Goal: Information Seeking & Learning: Learn about a topic

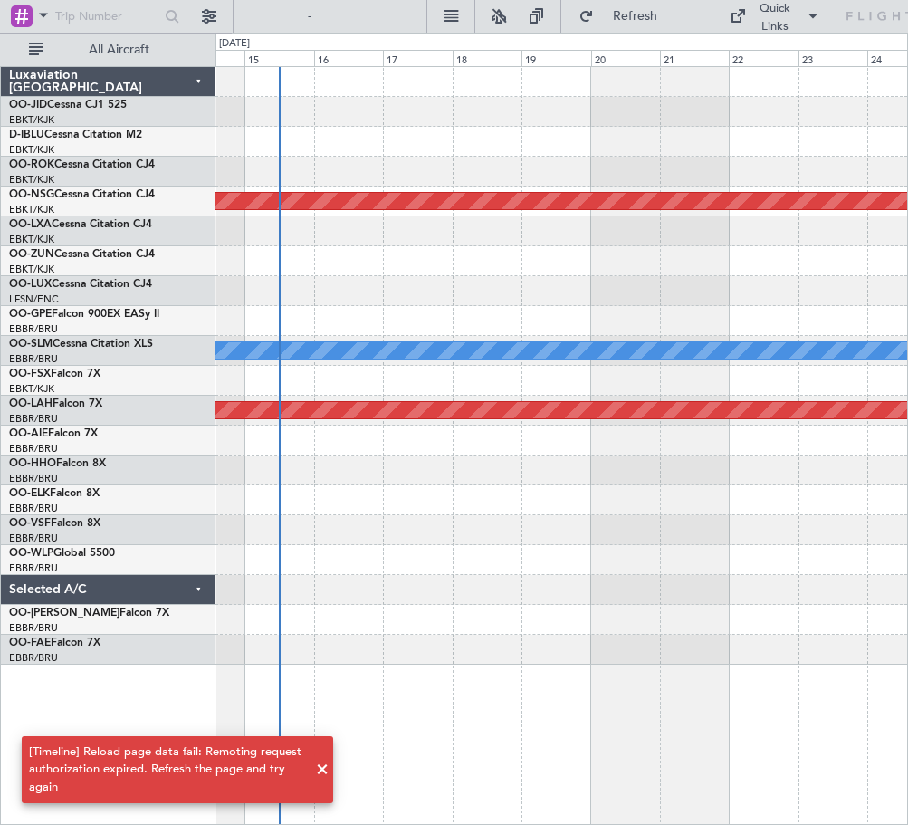
click at [553, 668] on div "Planned Maint [GEOGRAPHIC_DATA] ([GEOGRAPHIC_DATA]) A/C Unavailable [GEOGRAPHIC…" at bounding box center [561, 445] width 693 height 759
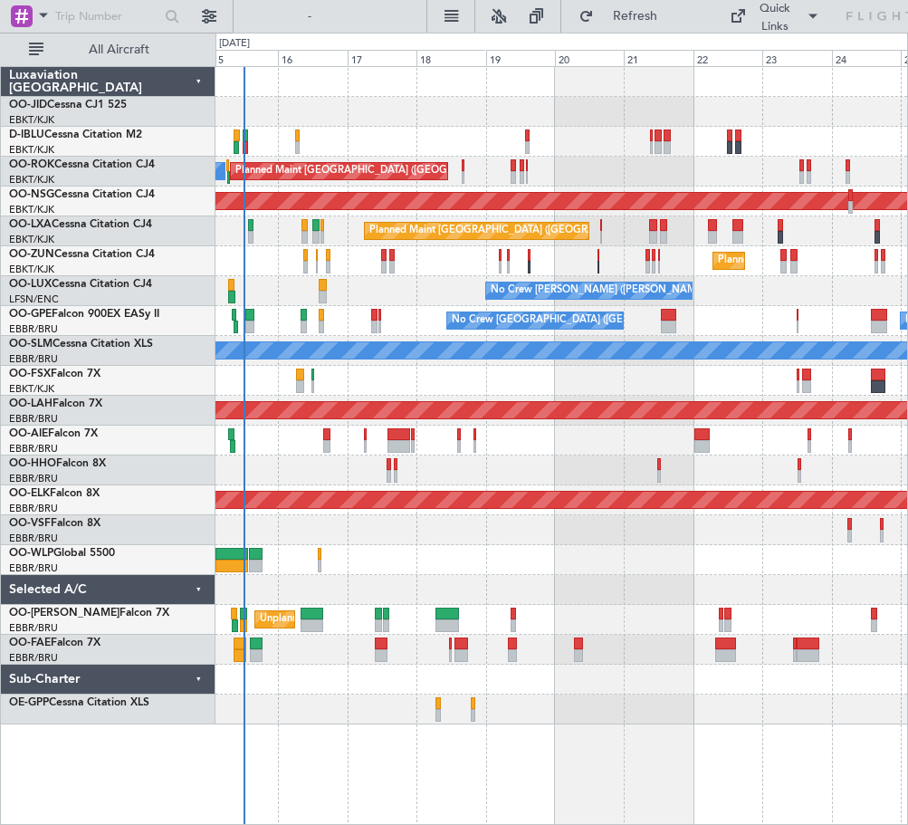
click at [438, 304] on div "No Crew [PERSON_NAME] ([PERSON_NAME])" at bounding box center [561, 291] width 692 height 30
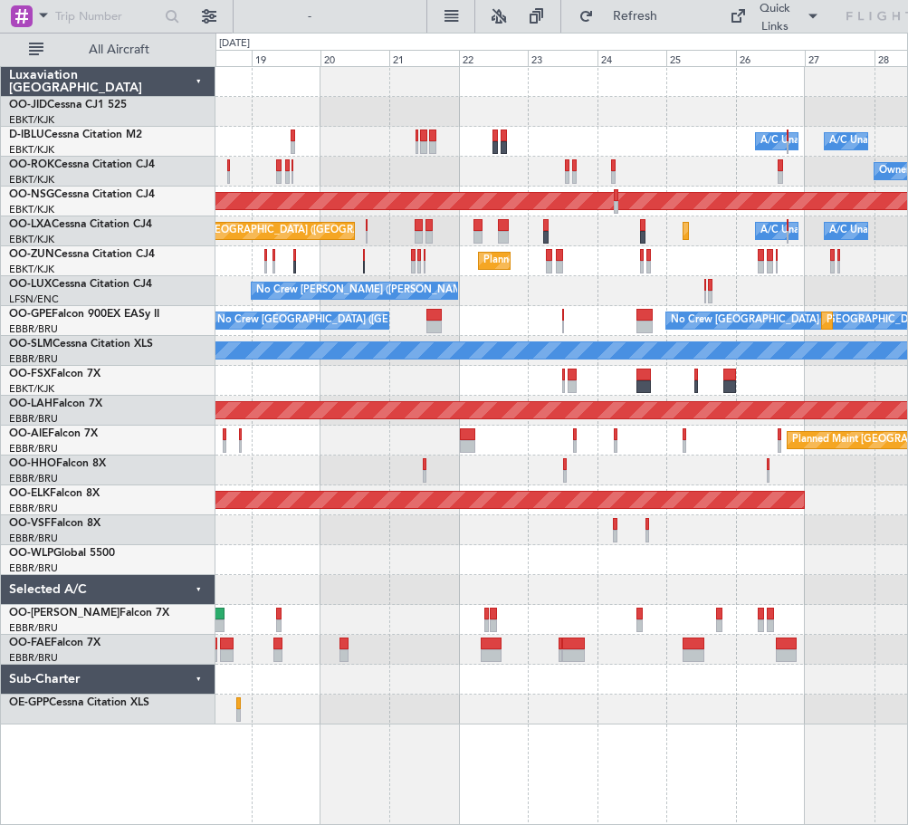
click at [564, 253] on div "Planned Maint Kortrijk-[GEOGRAPHIC_DATA] A/C Unavailable [GEOGRAPHIC_DATA] ([GE…" at bounding box center [561, 395] width 692 height 657
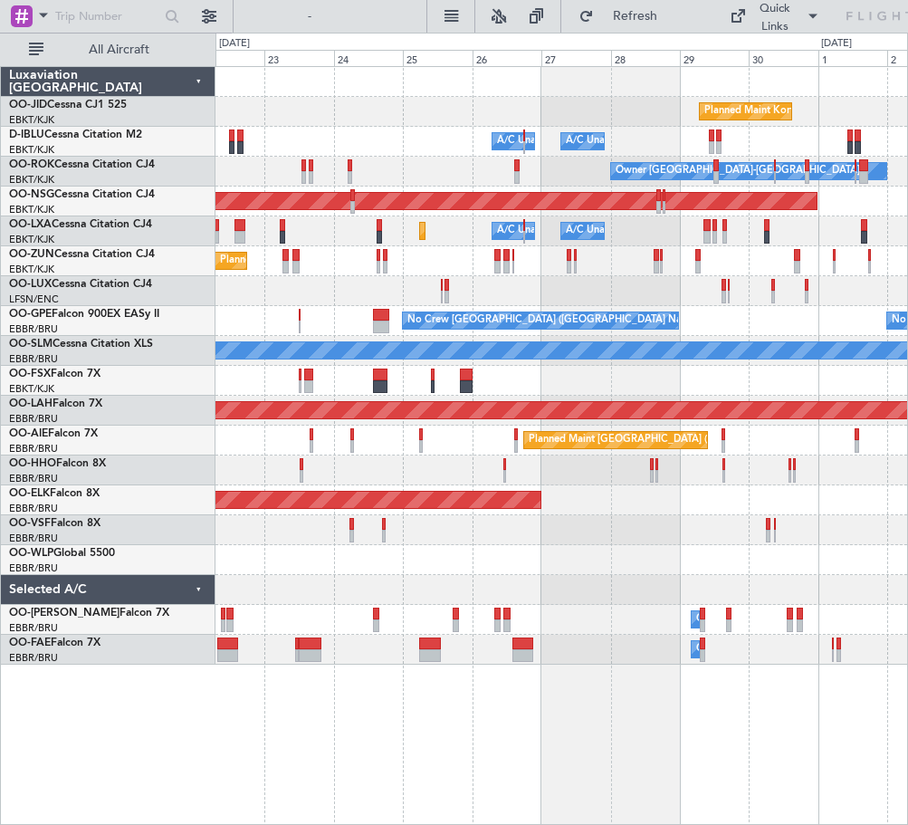
click at [637, 265] on div "Planned Maint Kortrijk-[GEOGRAPHIC_DATA]" at bounding box center [561, 261] width 692 height 30
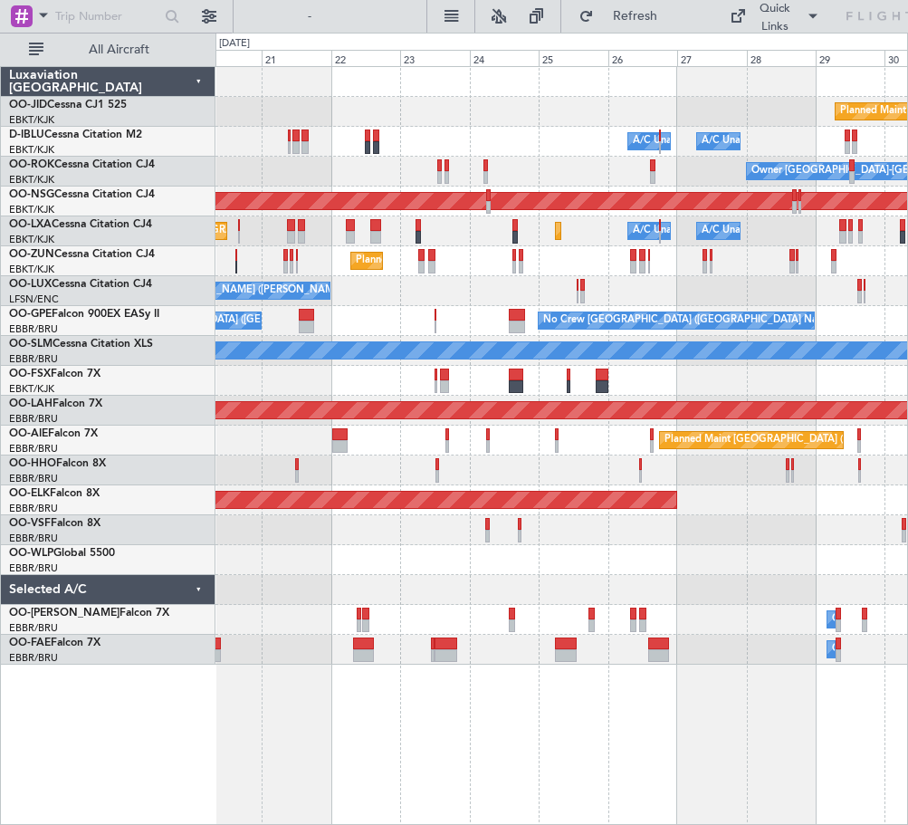
click at [735, 298] on div "No Crew [PERSON_NAME] ([PERSON_NAME])" at bounding box center [561, 291] width 692 height 30
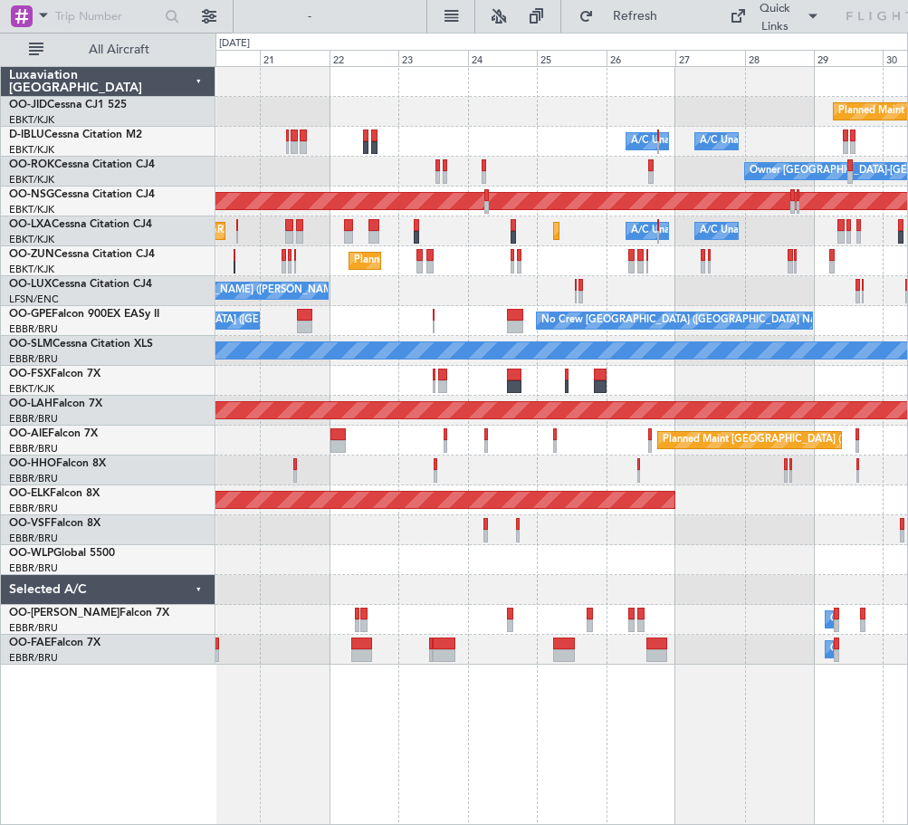
click at [257, 282] on div "No Crew [PERSON_NAME] ([PERSON_NAME])" at bounding box center [561, 291] width 692 height 30
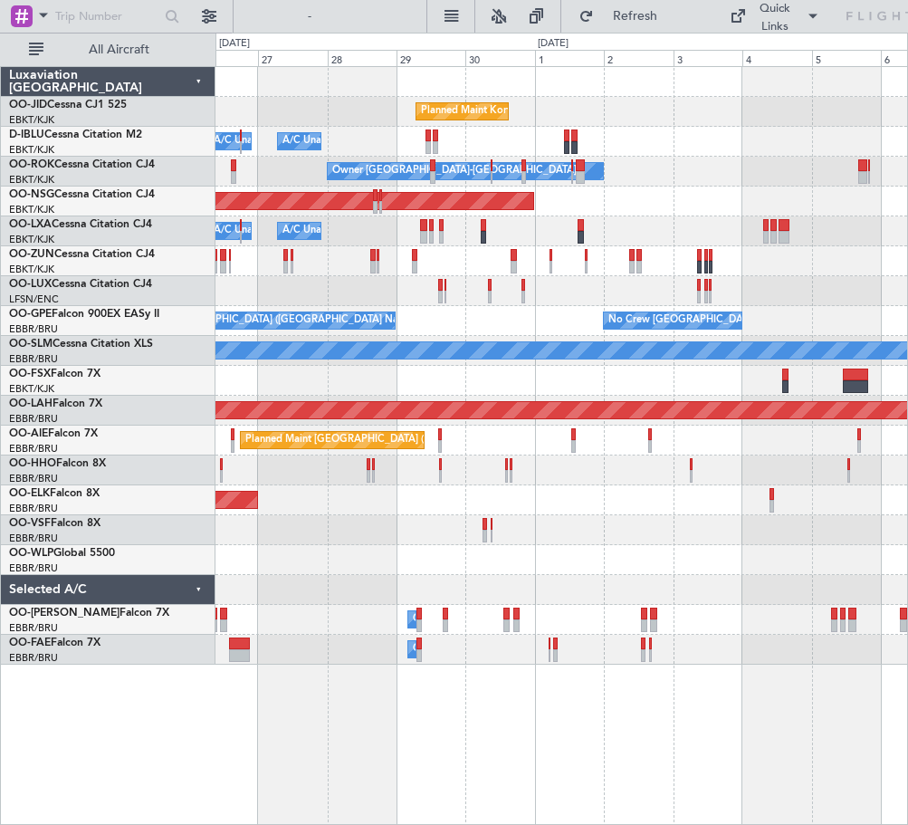
click at [648, 311] on div "Planned Maint Kortrijk-[GEOGRAPHIC_DATA] A/C Unavailable [GEOGRAPHIC_DATA] ([GE…" at bounding box center [561, 365] width 692 height 597
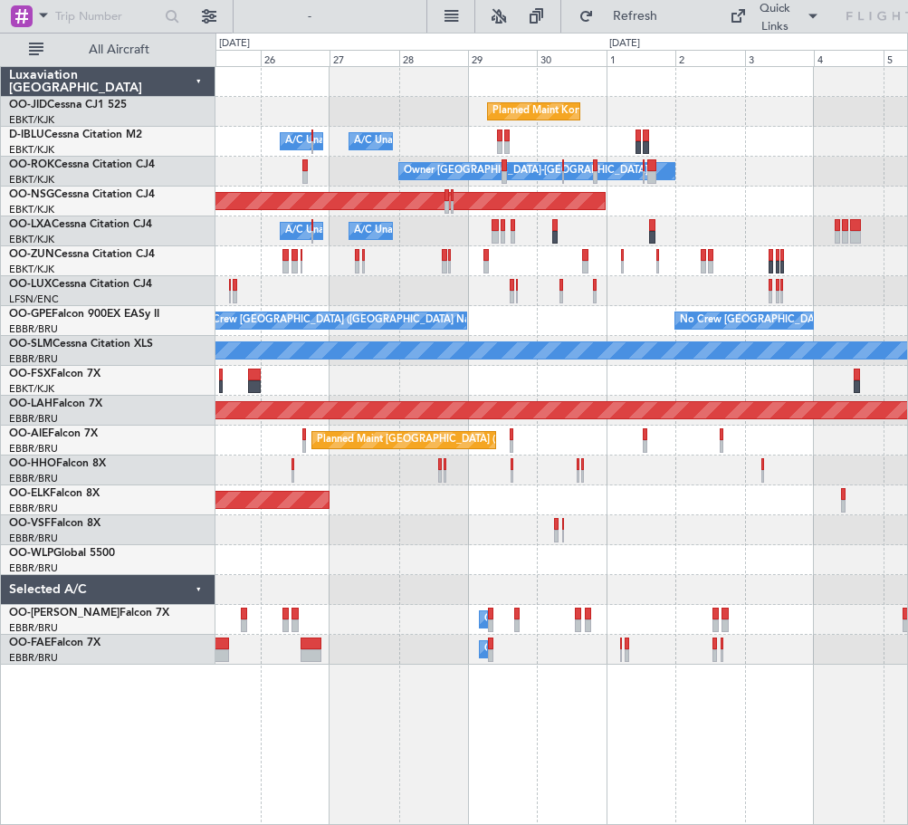
click at [538, 320] on div "Planned Maint [GEOGRAPHIC_DATA] ([GEOGRAPHIC_DATA] National) No Crew [GEOGRAPHI…" at bounding box center [561, 321] width 692 height 30
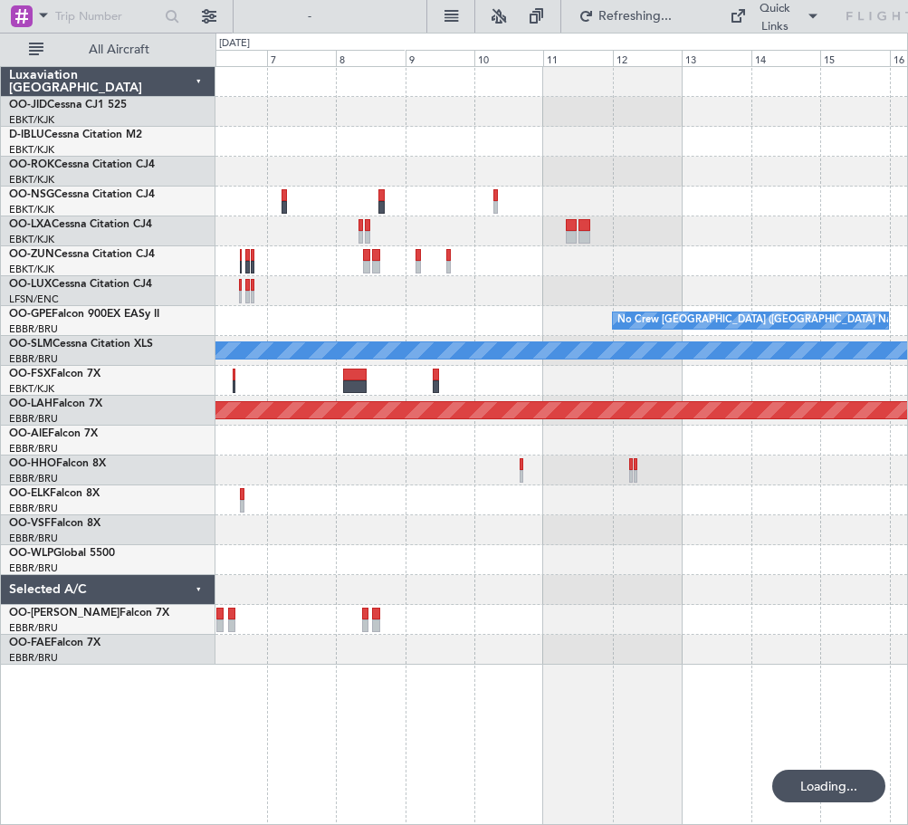
click at [344, 295] on div "No Crew [GEOGRAPHIC_DATA] ([GEOGRAPHIC_DATA] National) No Crew [GEOGRAPHIC_DATA…" at bounding box center [561, 365] width 692 height 597
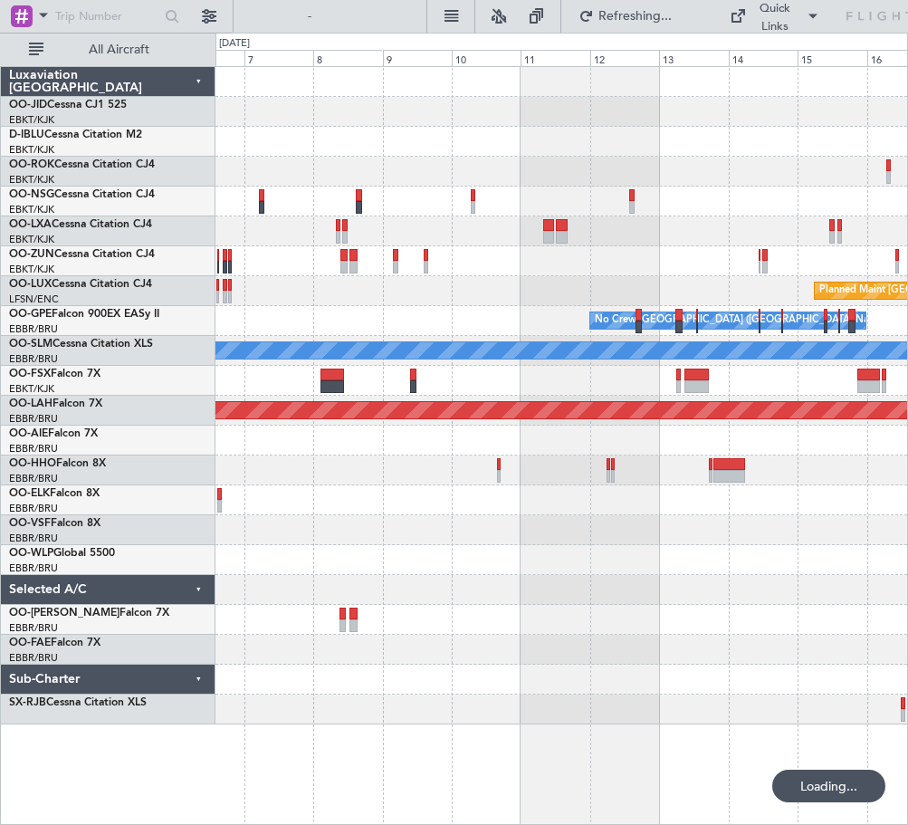
click at [825, 272] on div "Planned Maint [GEOGRAPHIC_DATA] ([GEOGRAPHIC_DATA] National) No Crew [GEOGRAPHI…" at bounding box center [561, 395] width 692 height 657
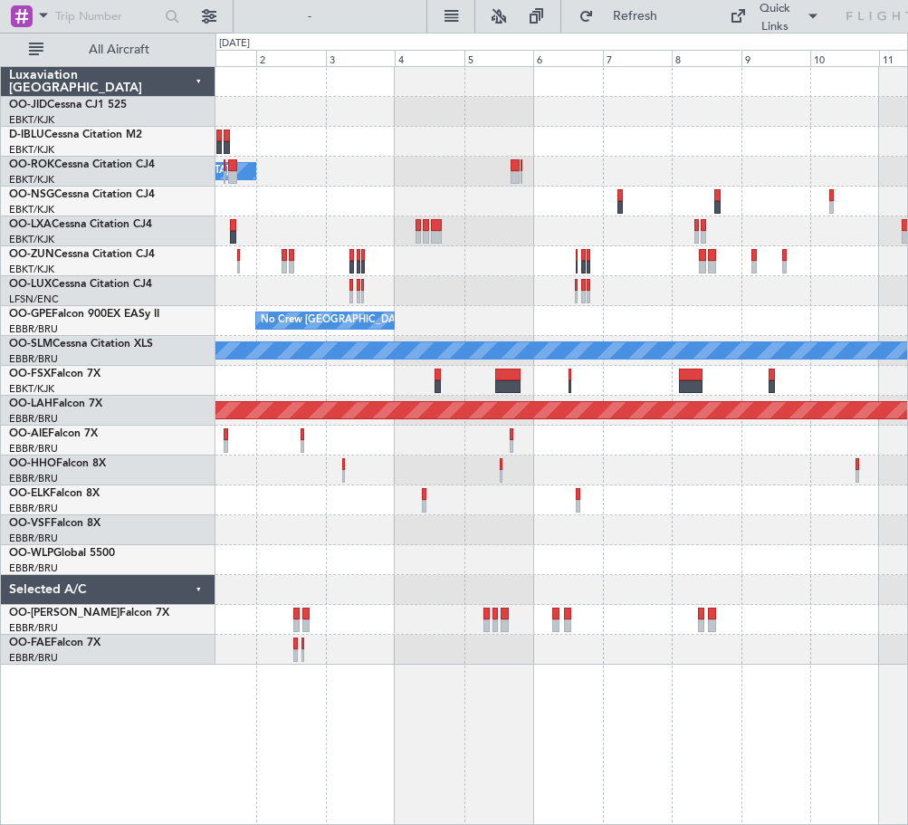
click at [907, 250] on html "[DATE] - [DATE] Refresh Quick Links All Aircraft Planned Maint [GEOGRAPHIC_DATA…" at bounding box center [454, 412] width 908 height 825
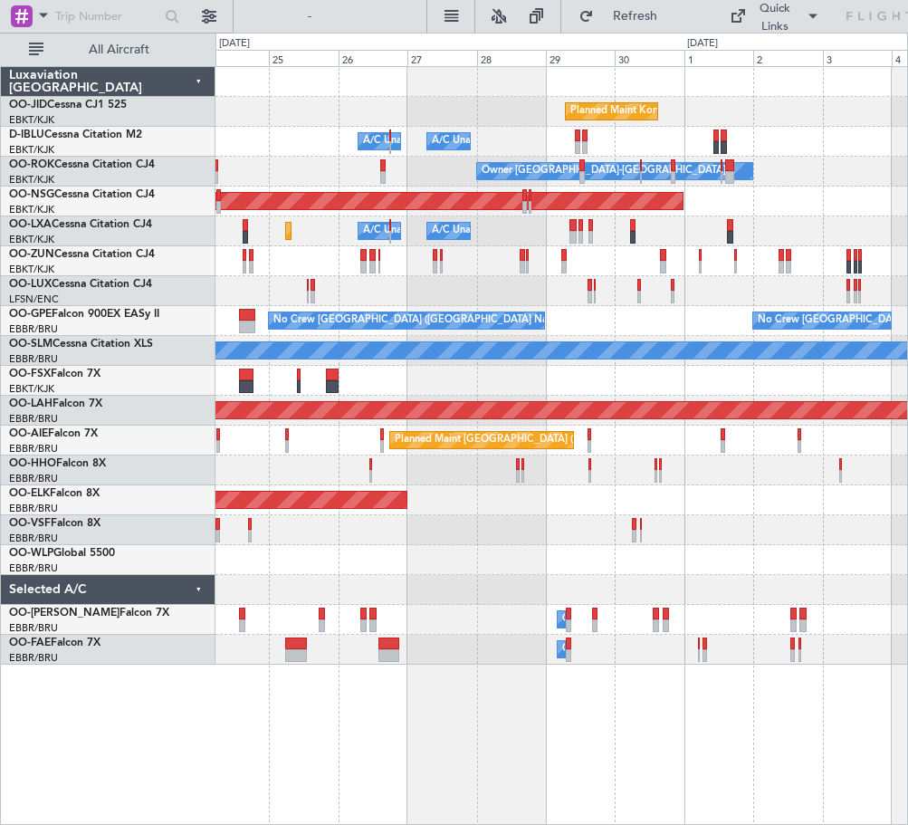
click at [818, 332] on div "No Crew [GEOGRAPHIC_DATA] ([GEOGRAPHIC_DATA] National) Planned Maint [GEOGRAPHI…" at bounding box center [561, 321] width 692 height 30
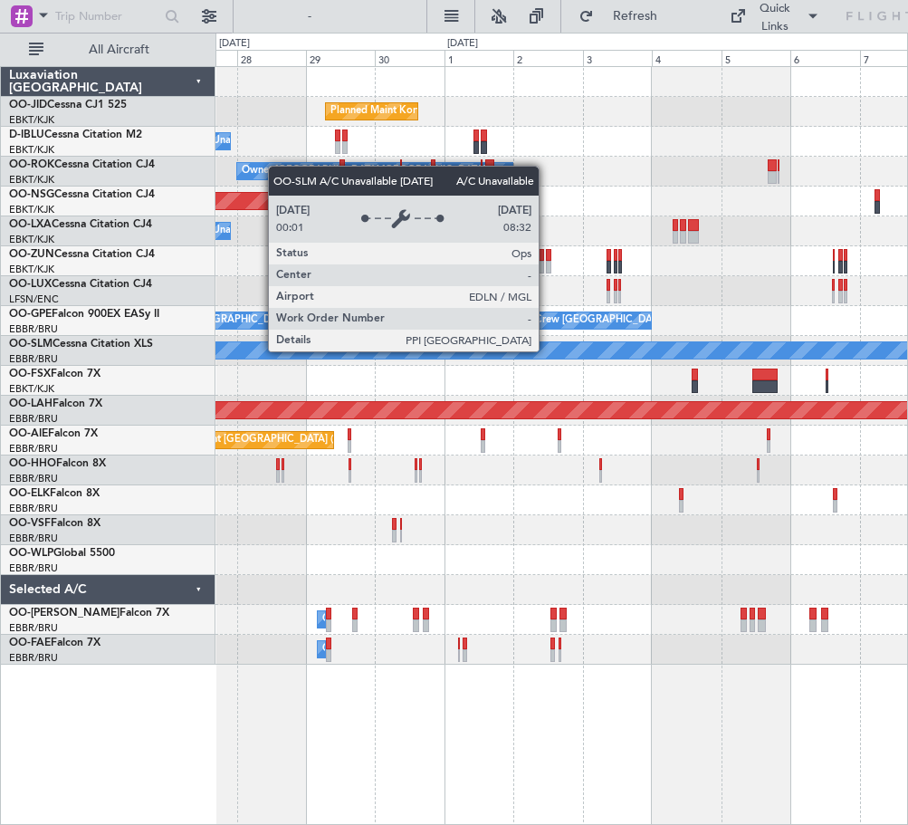
click at [856, 368] on div "Planned Maint Kortrijk-[GEOGRAPHIC_DATA] A/C Unavailable [GEOGRAPHIC_DATA]-[GEO…" at bounding box center [561, 365] width 692 height 597
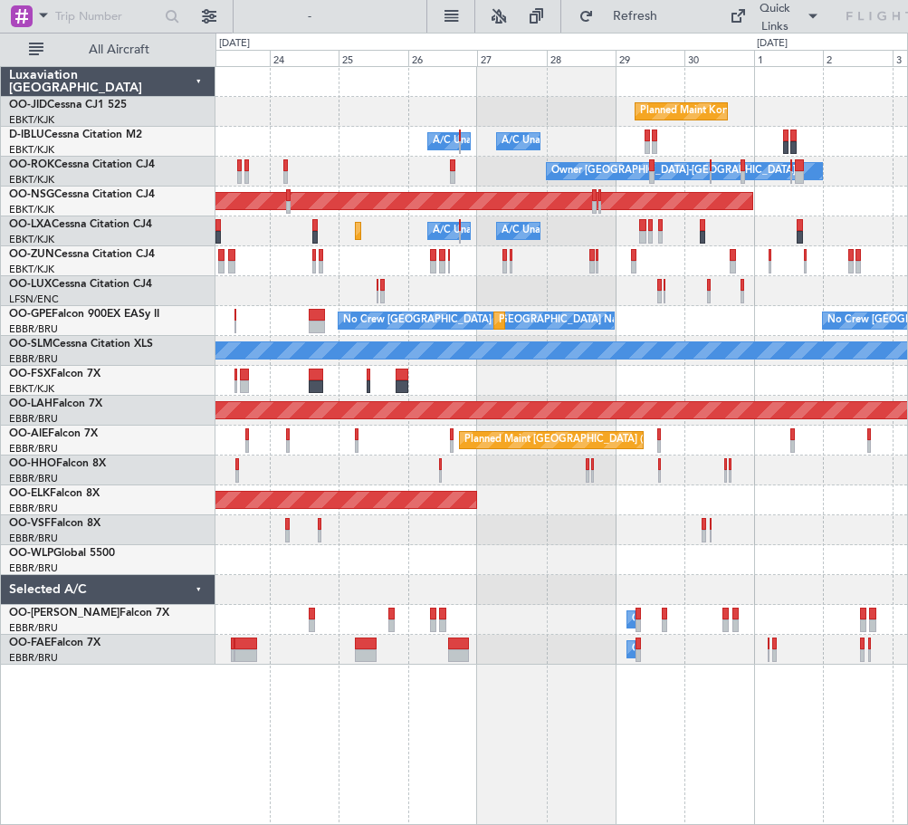
click at [742, 395] on div at bounding box center [561, 381] width 692 height 30
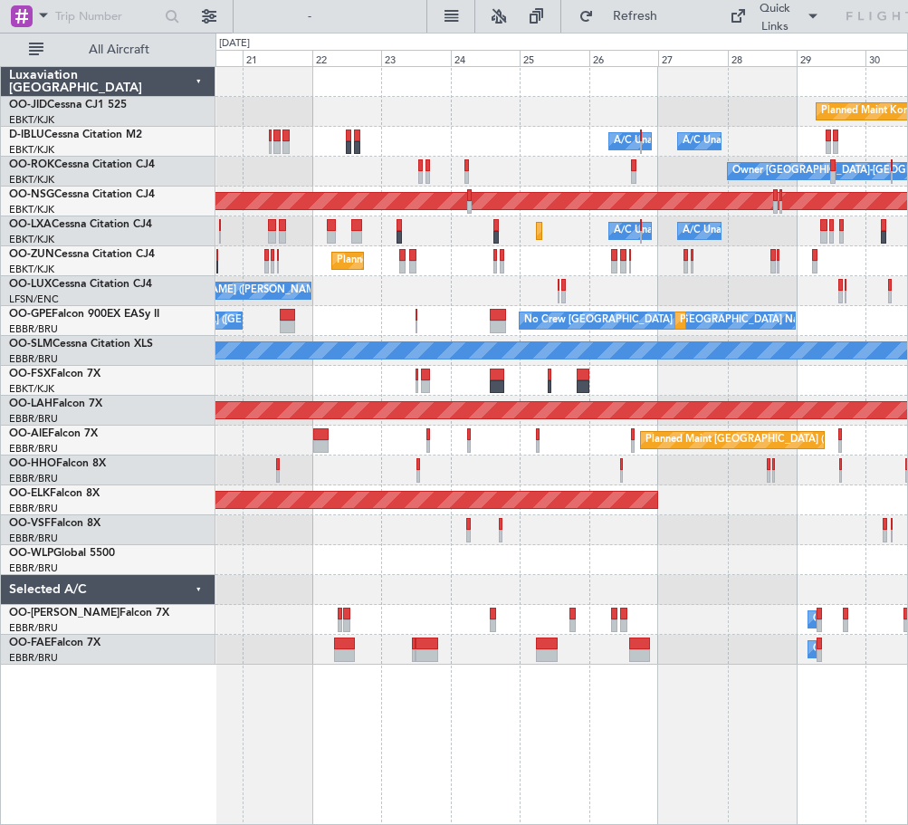
click at [374, 382] on div at bounding box center [561, 381] width 692 height 30
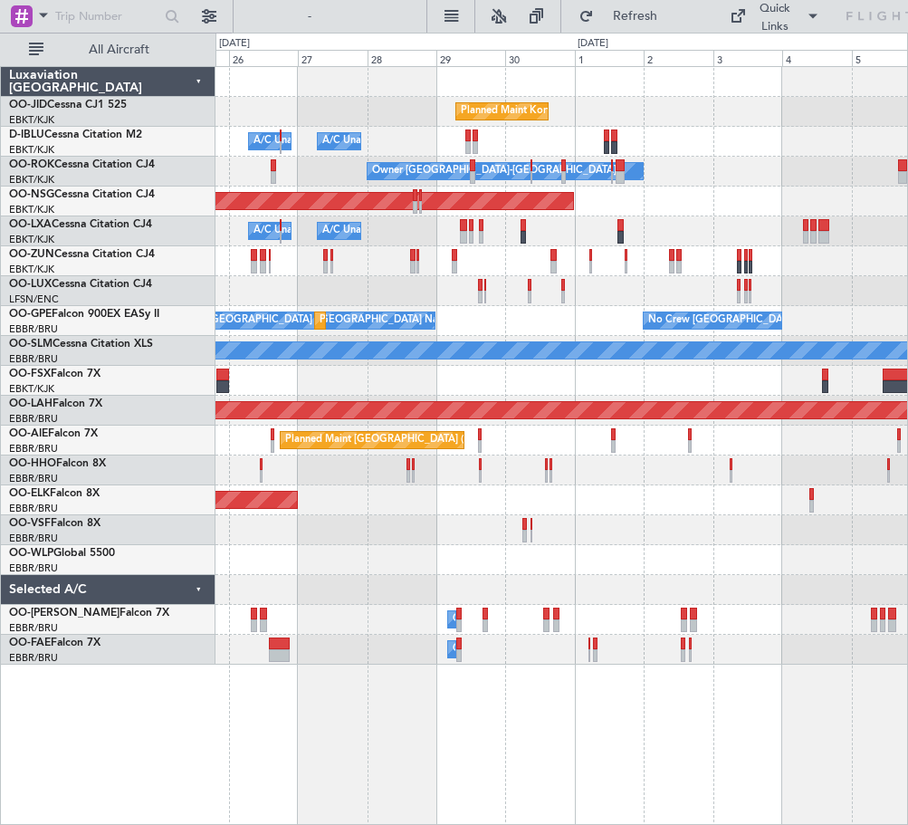
click at [451, 364] on div "A/C Unavailable [GEOGRAPHIC_DATA]" at bounding box center [561, 351] width 692 height 30
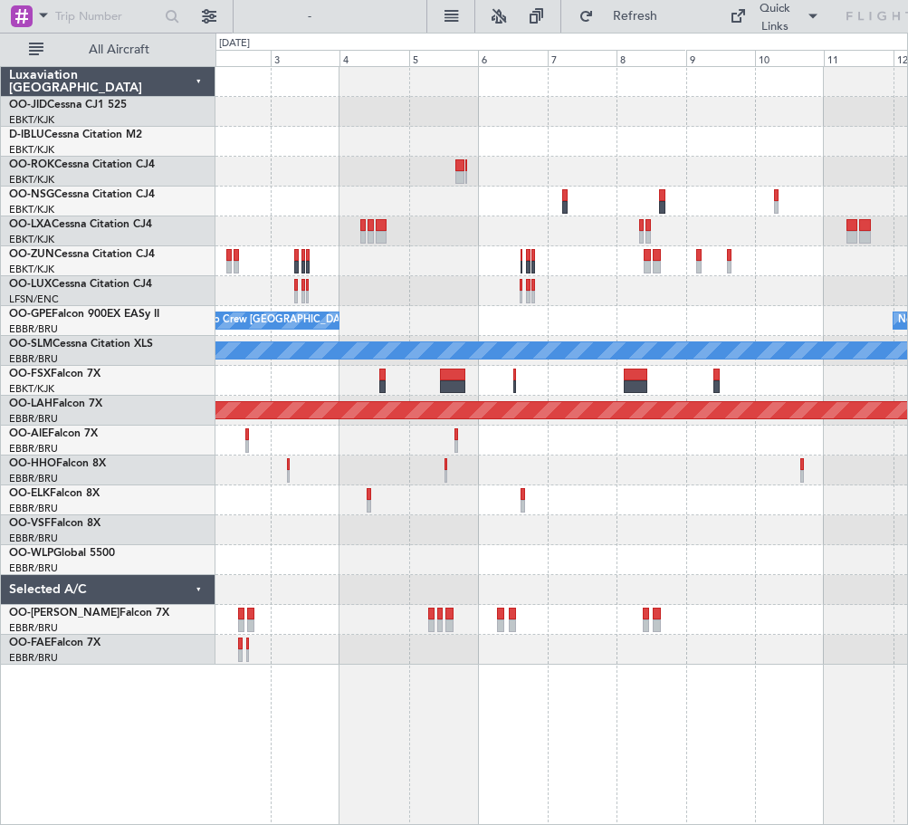
click at [513, 368] on div at bounding box center [514, 380] width 3 height 24
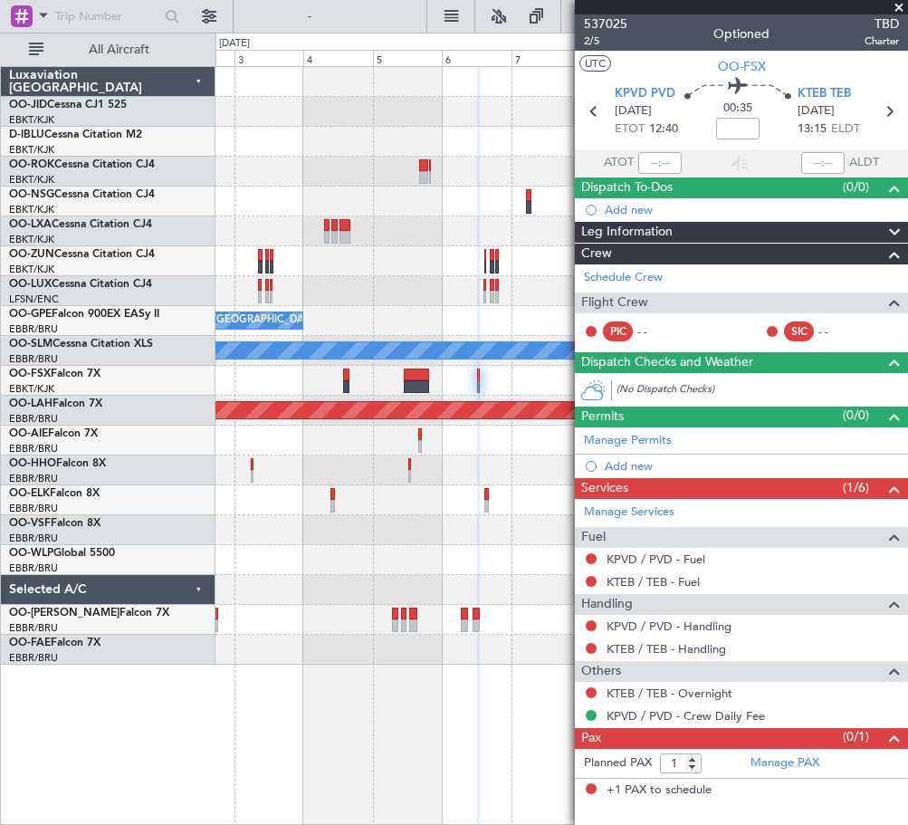
click at [899, 9] on span at bounding box center [899, 8] width 18 height 16
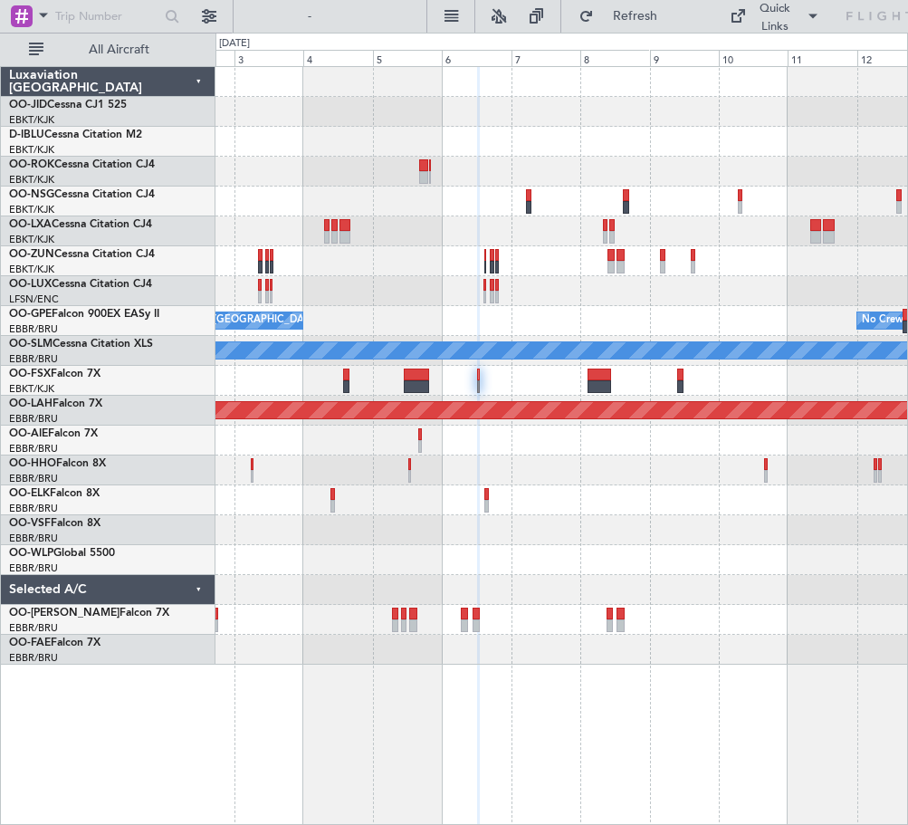
type input "0"
click at [330, 373] on div at bounding box center [561, 381] width 692 height 30
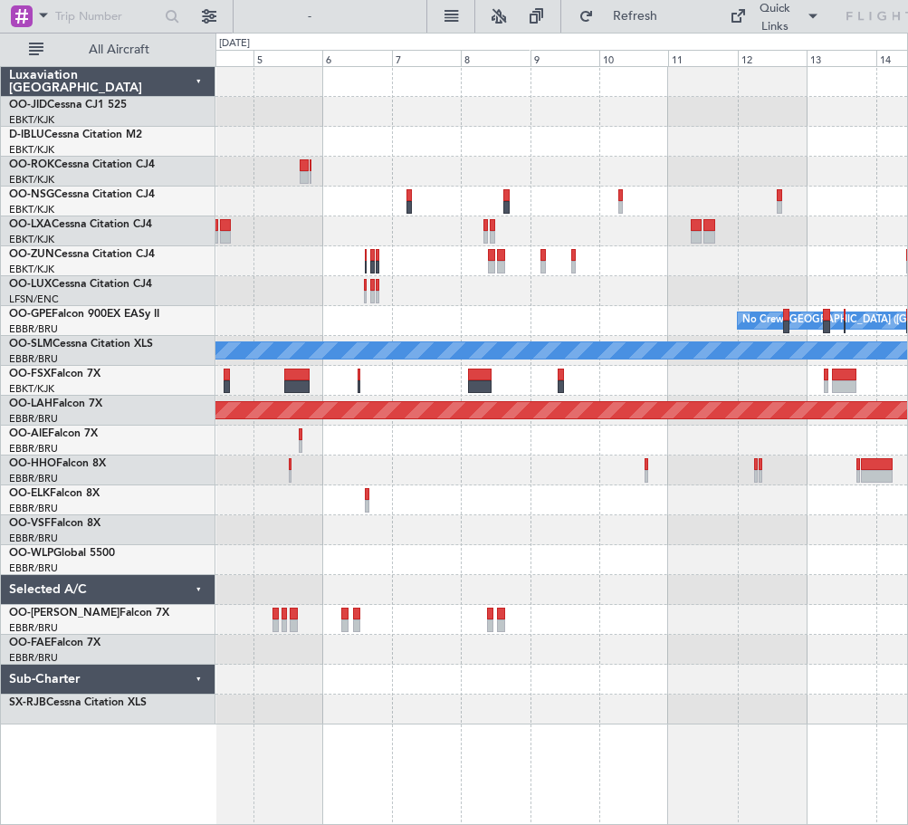
click at [777, 402] on div "Owner [GEOGRAPHIC_DATA]-[GEOGRAPHIC_DATA] Planned Maint [GEOGRAPHIC_DATA] ([GEO…" at bounding box center [561, 395] width 692 height 657
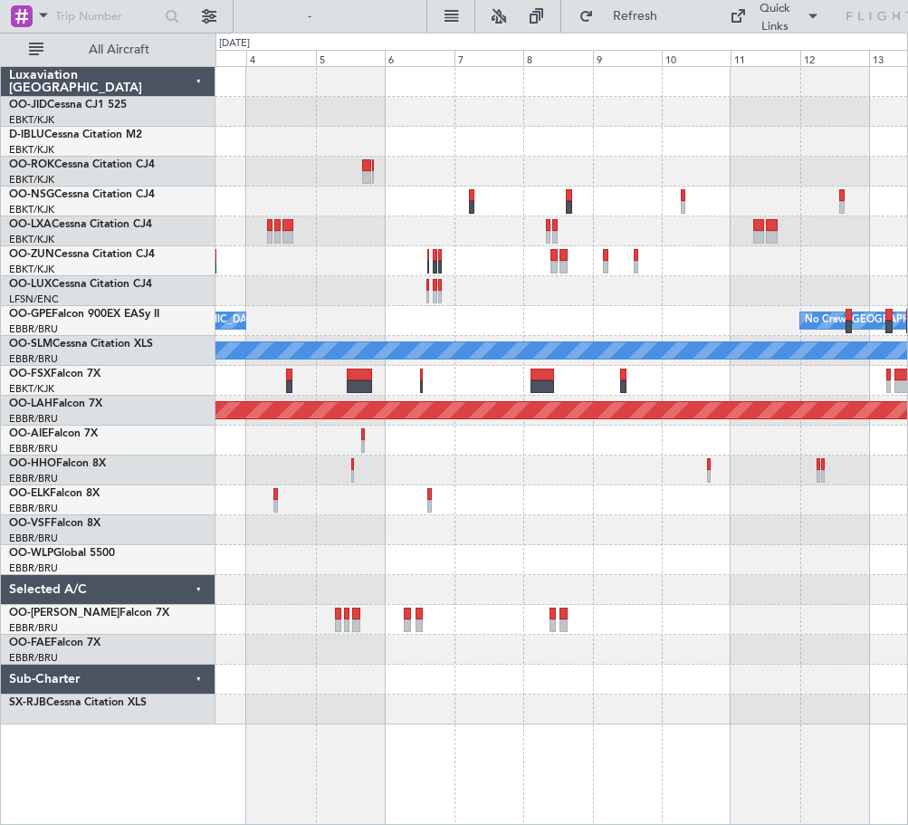
click at [907, 448] on html "[DATE] - [DATE] Refresh Quick Links All Aircraft Owner [GEOGRAPHIC_DATA]-[GEOGR…" at bounding box center [454, 412] width 908 height 825
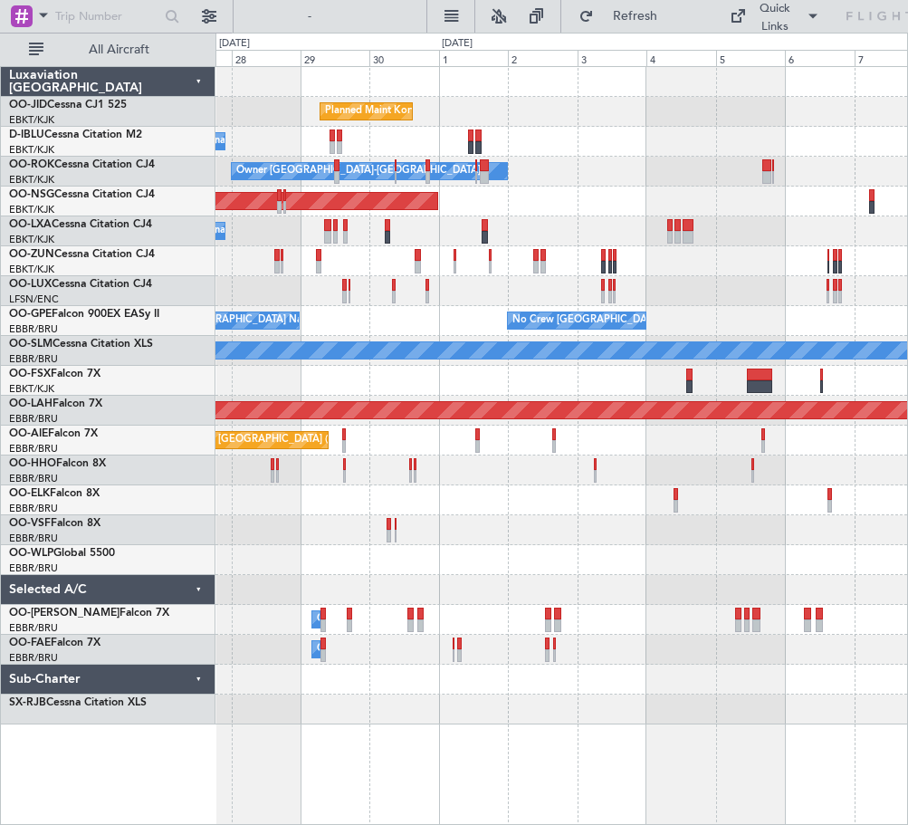
click at [907, 523] on html "[DATE] - [DATE] Refresh Quick Links All Aircraft Planned Maint [GEOGRAPHIC_DATA…" at bounding box center [454, 412] width 908 height 825
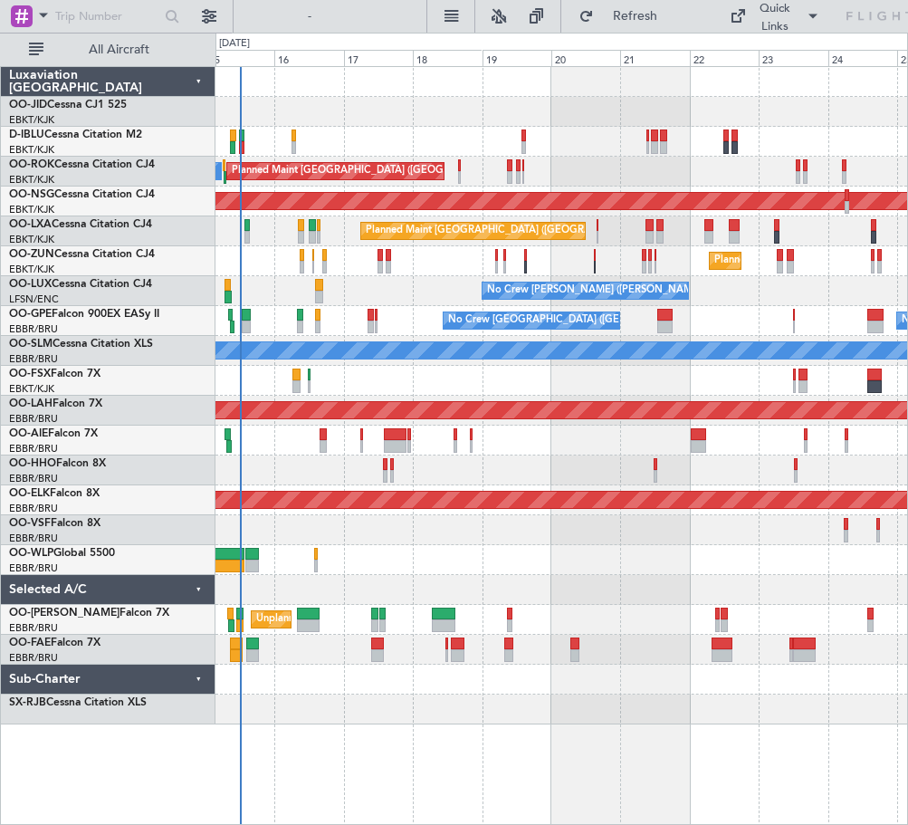
click at [776, 577] on div "A/C Unavailable [GEOGRAPHIC_DATA] ([GEOGRAPHIC_DATA] National) A/C Unavailable …" at bounding box center [561, 395] width 692 height 657
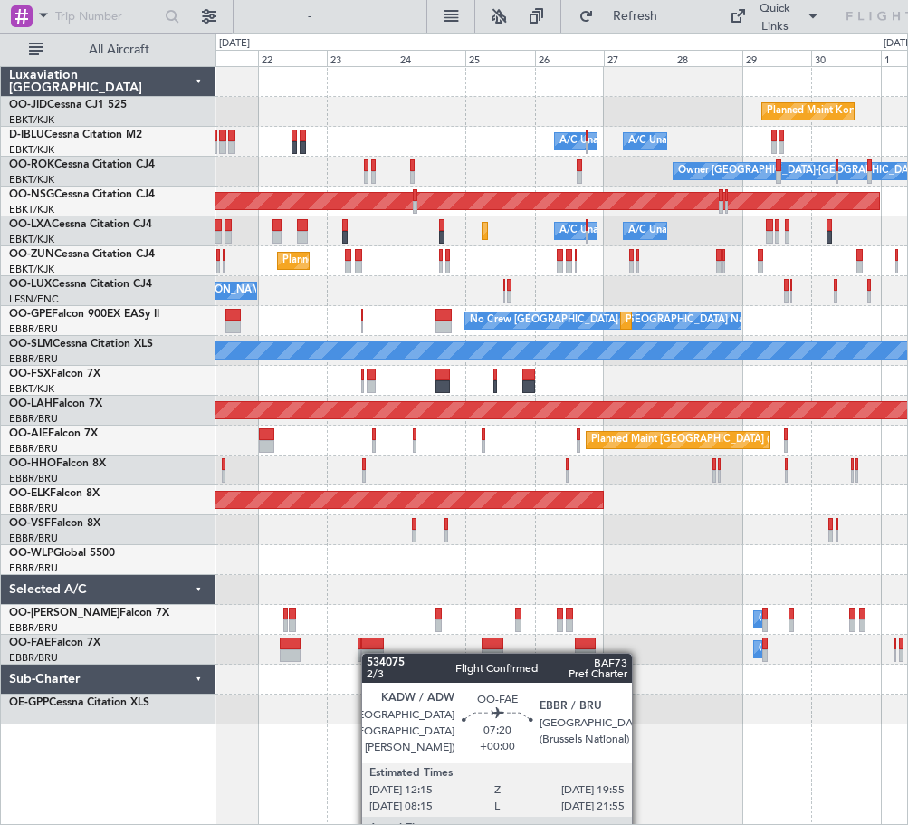
click at [387, 655] on div "Owner Melsbroek Air Base" at bounding box center [561, 650] width 692 height 30
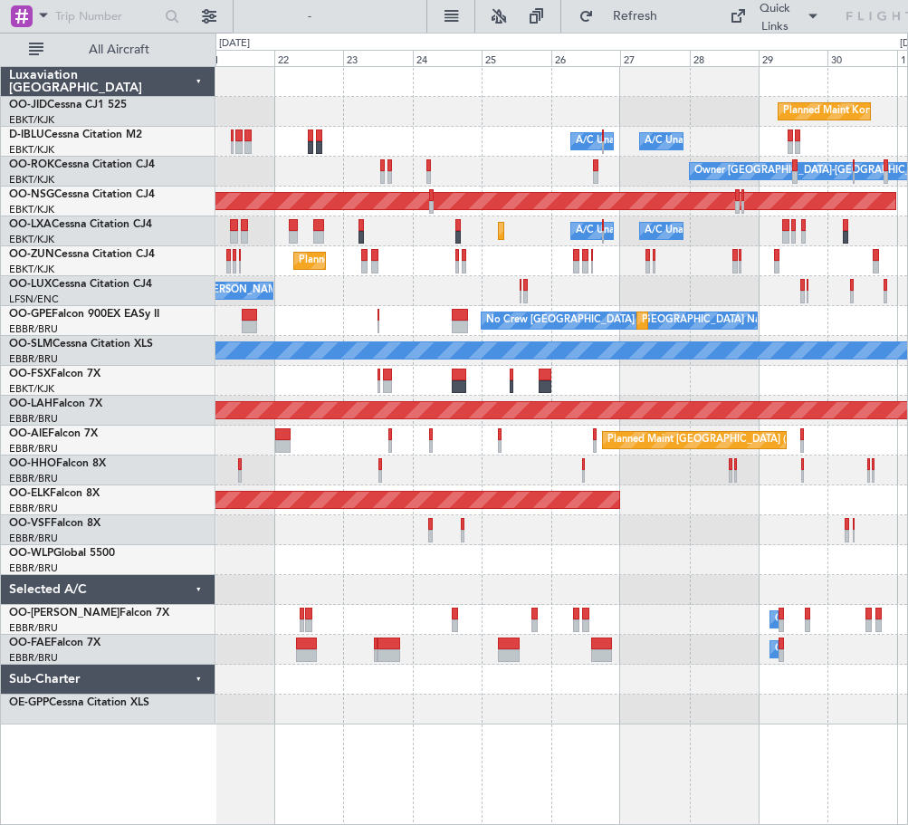
click at [545, 688] on div "Planned Maint Kortrijk-[GEOGRAPHIC_DATA] A/C Unavailable [GEOGRAPHIC_DATA] ([GE…" at bounding box center [561, 395] width 692 height 657
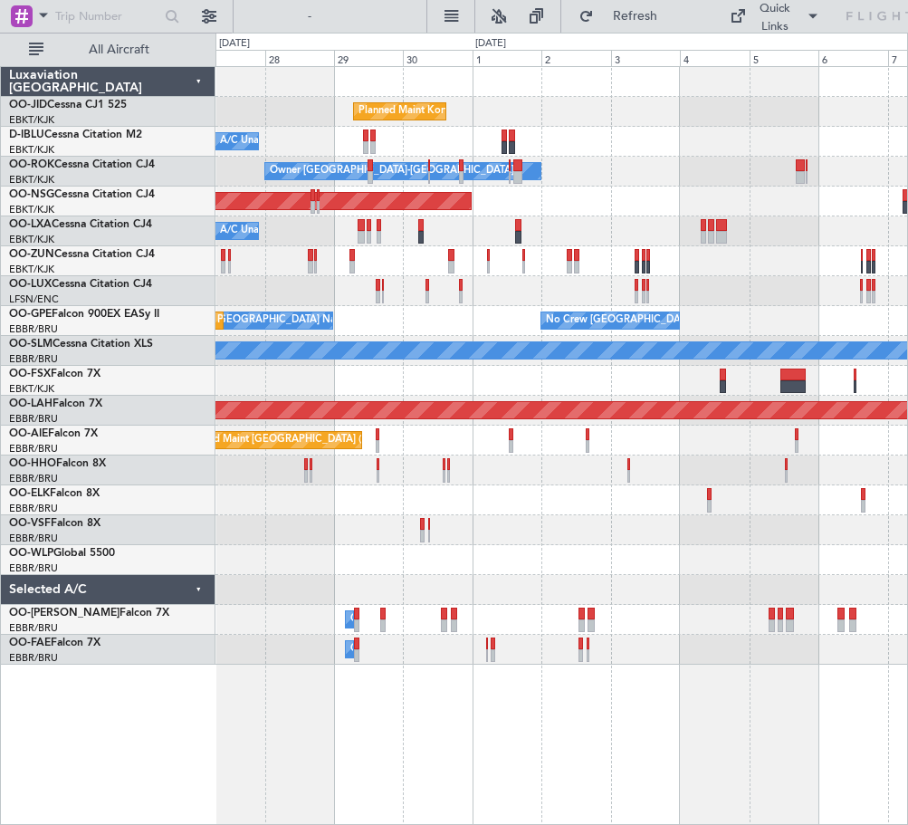
click at [495, 515] on div at bounding box center [561, 530] width 692 height 30
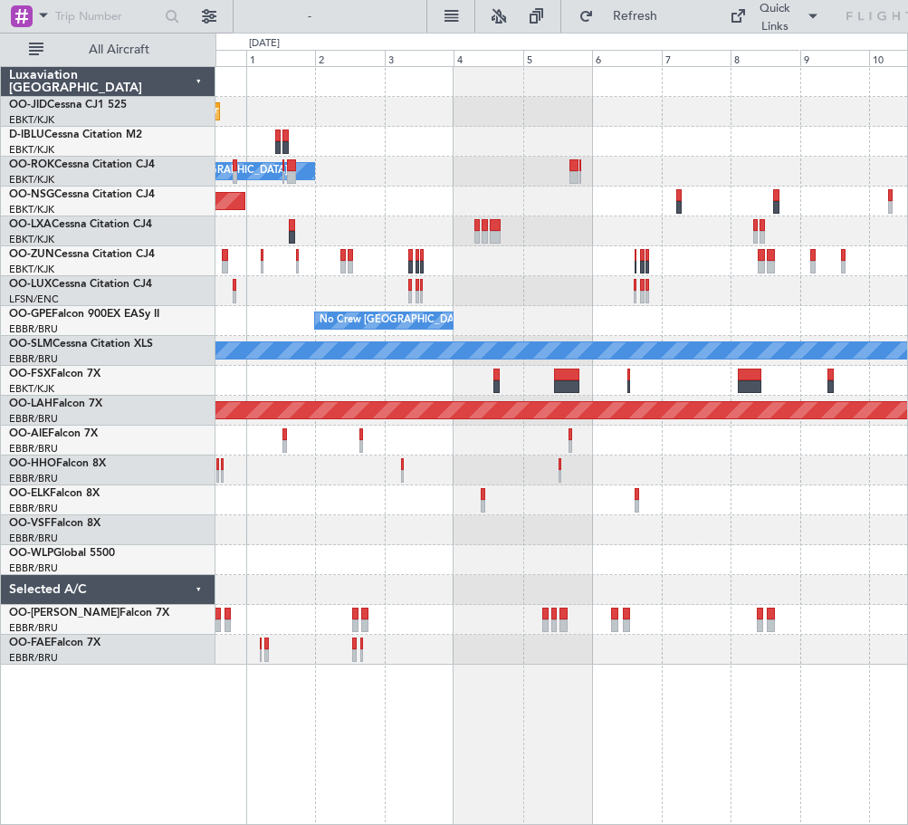
click at [467, 494] on div at bounding box center [561, 500] width 692 height 30
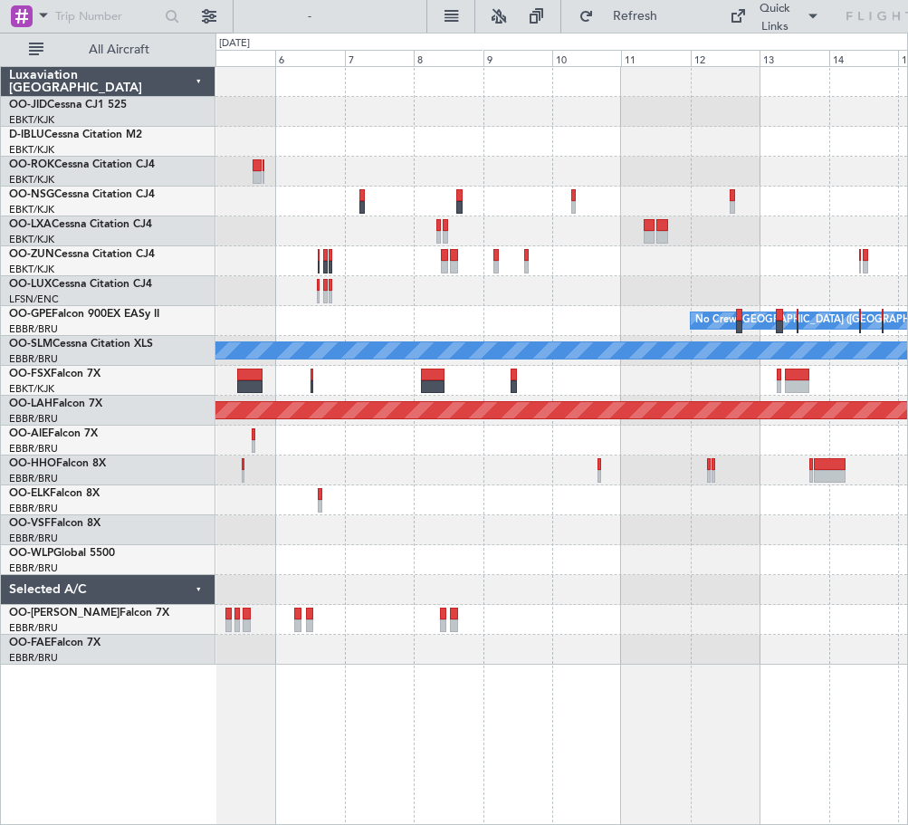
click at [404, 484] on div "Planned Maint [GEOGRAPHIC_DATA] ([GEOGRAPHIC_DATA] National) No Crew [GEOGRAPHI…" at bounding box center [561, 365] width 692 height 597
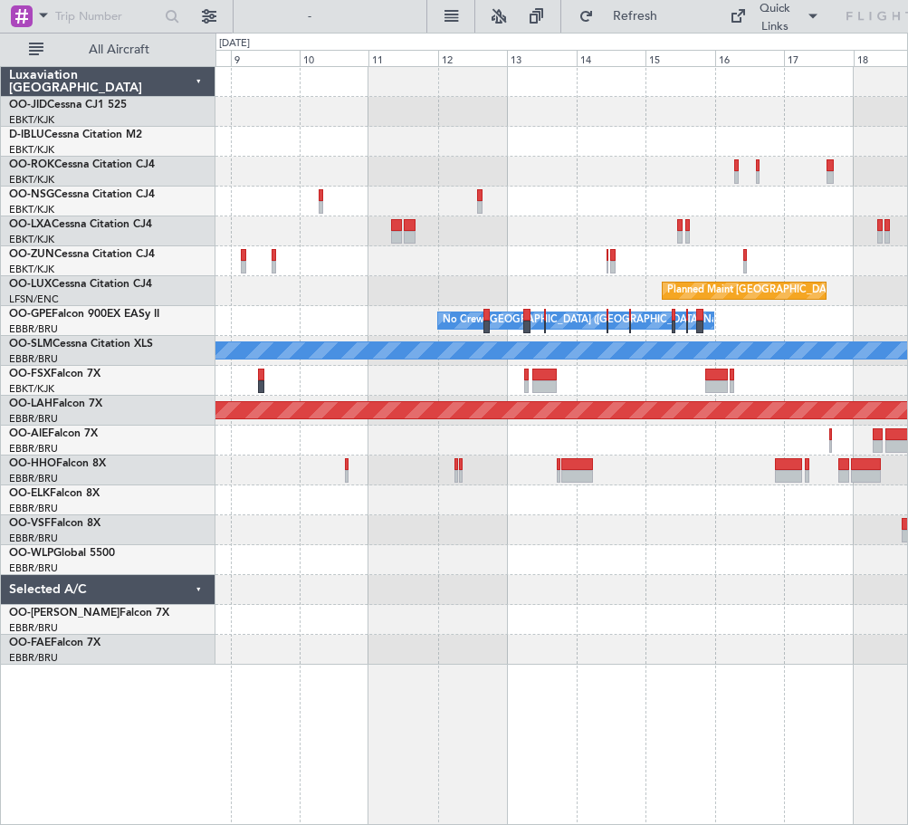
click at [471, 512] on div "Planned Maint [GEOGRAPHIC_DATA] ([GEOGRAPHIC_DATA] National) No Crew [GEOGRAPHI…" at bounding box center [561, 365] width 692 height 597
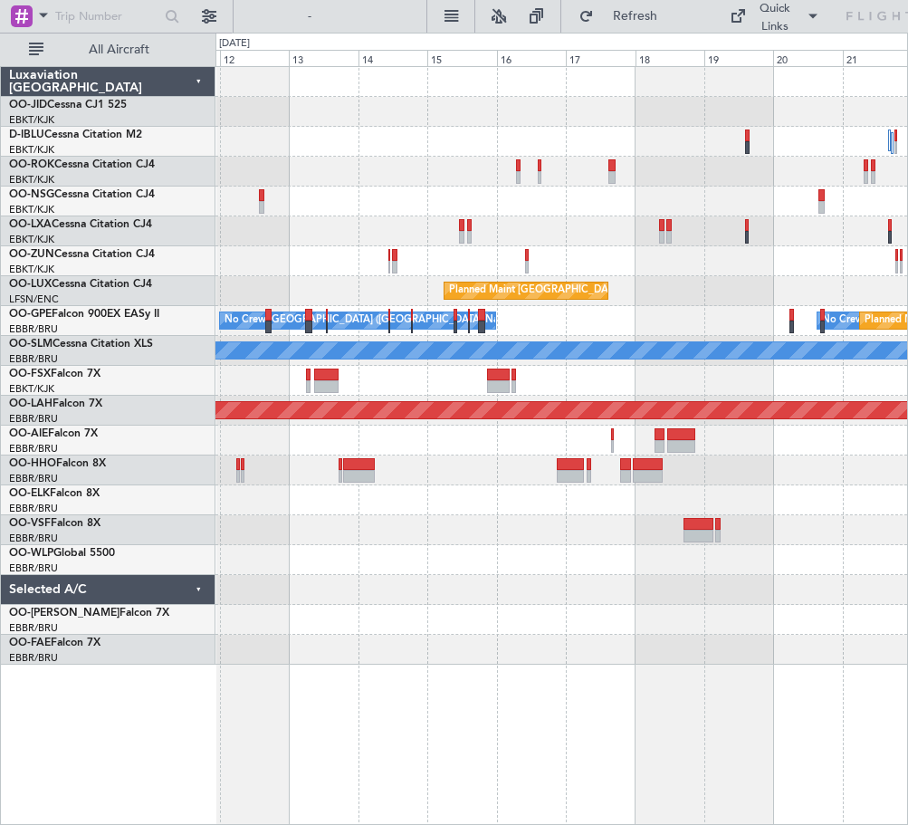
click at [463, 528] on div at bounding box center [561, 530] width 692 height 30
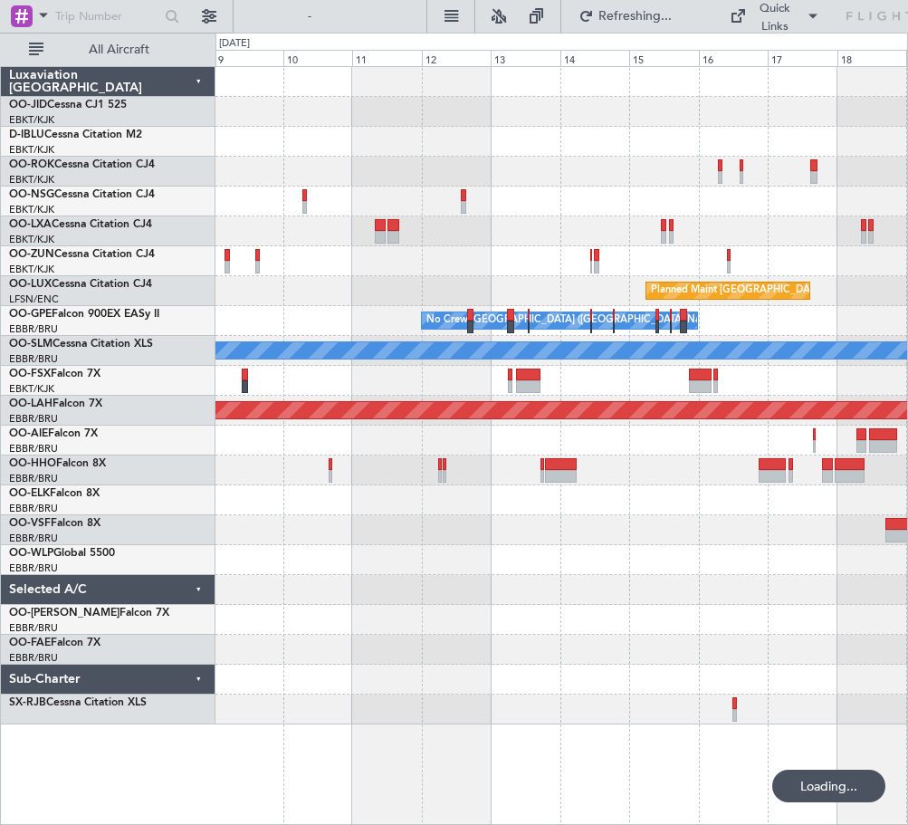
click at [650, 605] on div "Planned Maint [GEOGRAPHIC_DATA] ([GEOGRAPHIC_DATA] National) No Crew [GEOGRAPHI…" at bounding box center [561, 395] width 692 height 657
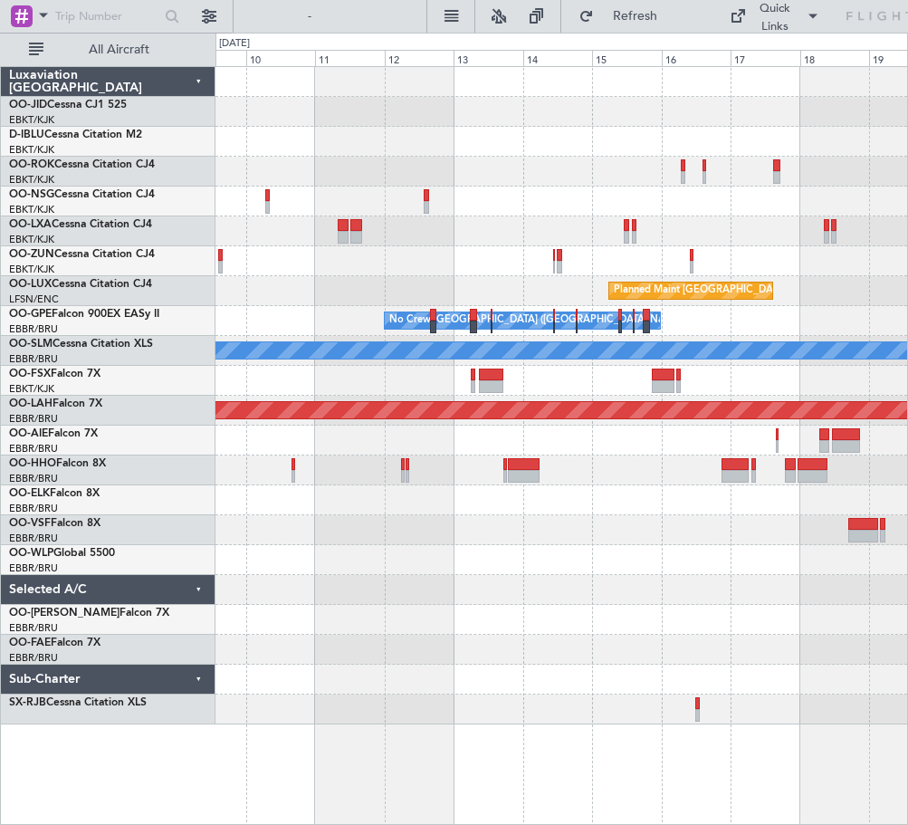
click at [433, 526] on div "Planned Maint [GEOGRAPHIC_DATA] ([GEOGRAPHIC_DATA] National) No Crew [GEOGRAPHI…" at bounding box center [561, 395] width 692 height 657
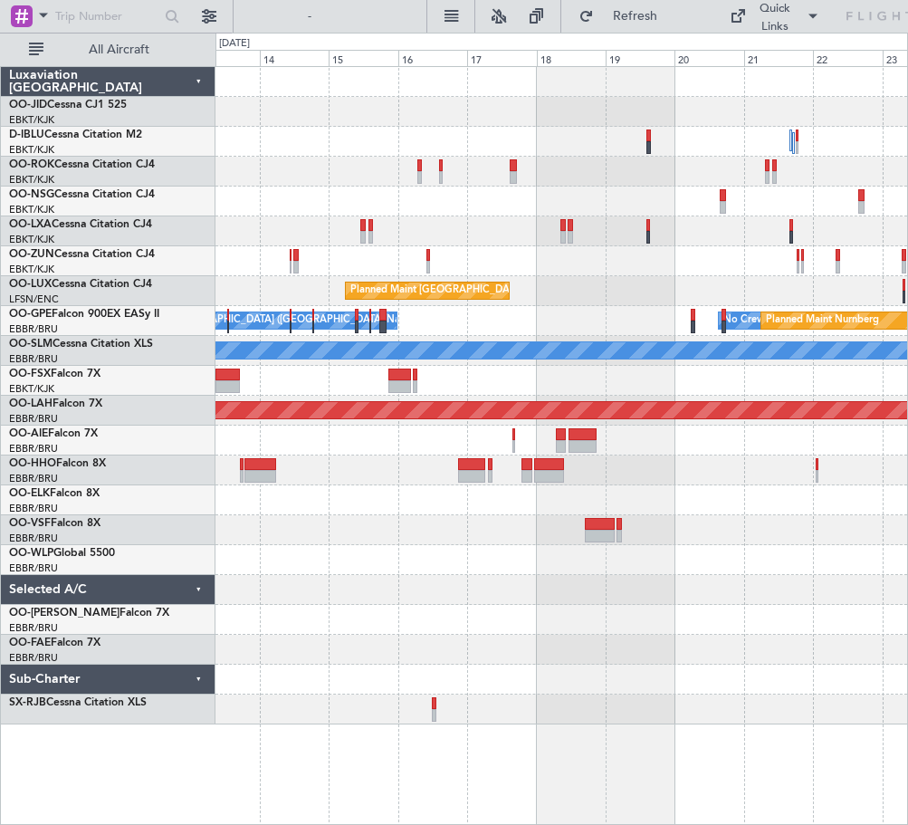
click at [509, 563] on div "Planned Maint [GEOGRAPHIC_DATA] ([GEOGRAPHIC_DATA] National) No Crew [GEOGRAPHI…" at bounding box center [561, 395] width 692 height 657
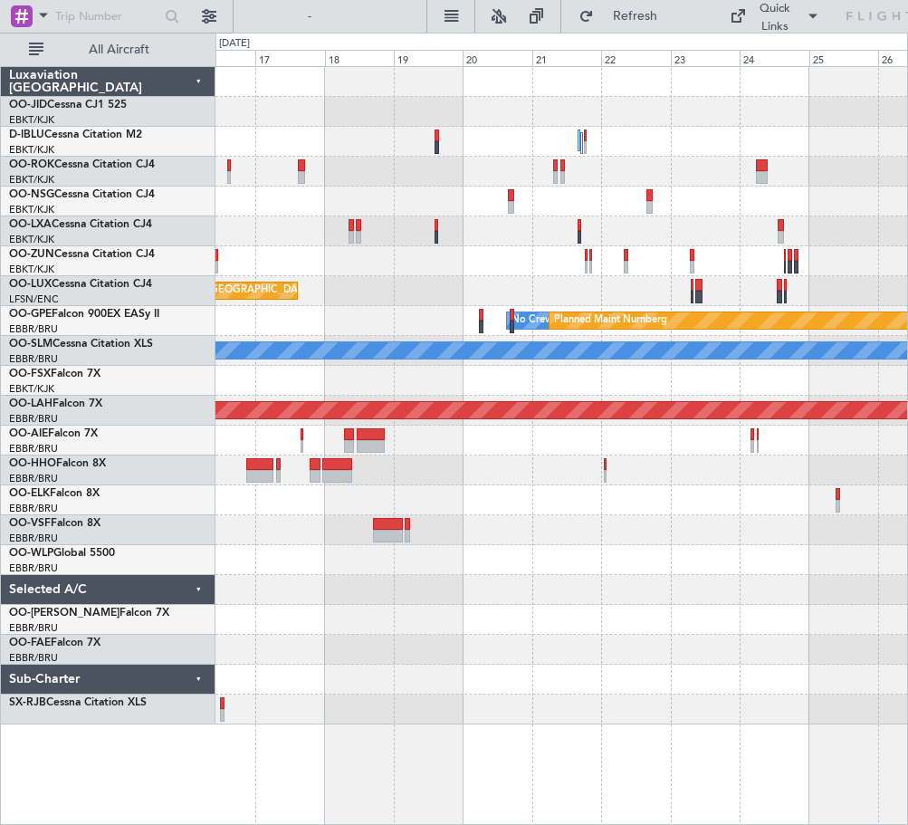
click at [423, 548] on div at bounding box center [561, 560] width 692 height 30
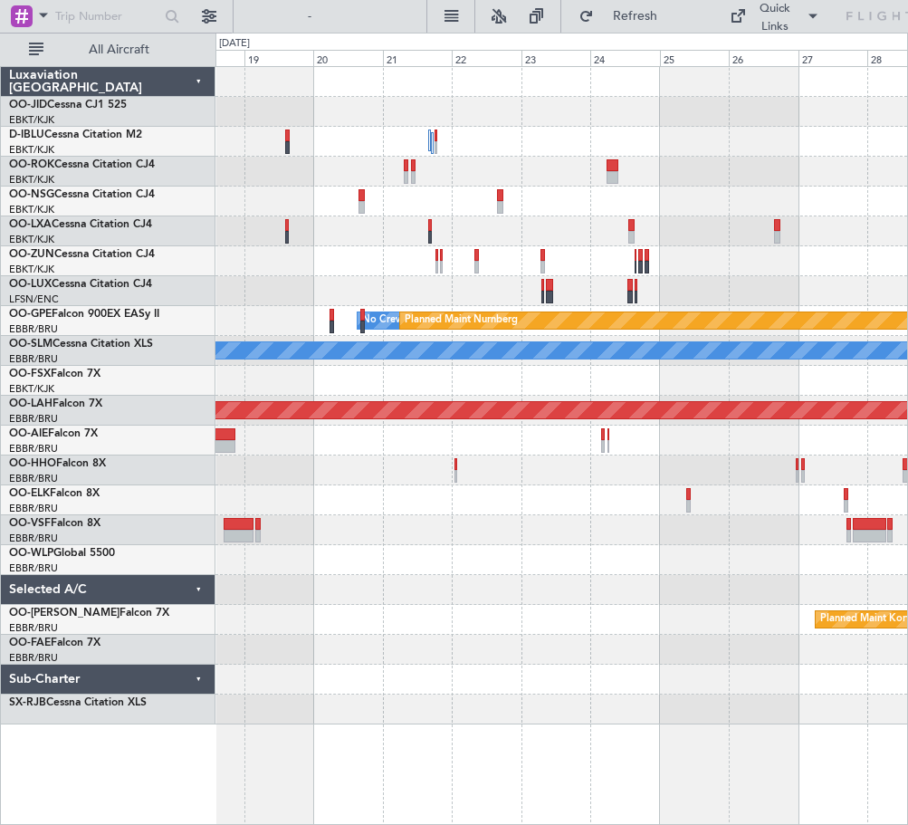
click at [513, 580] on div at bounding box center [561, 590] width 692 height 30
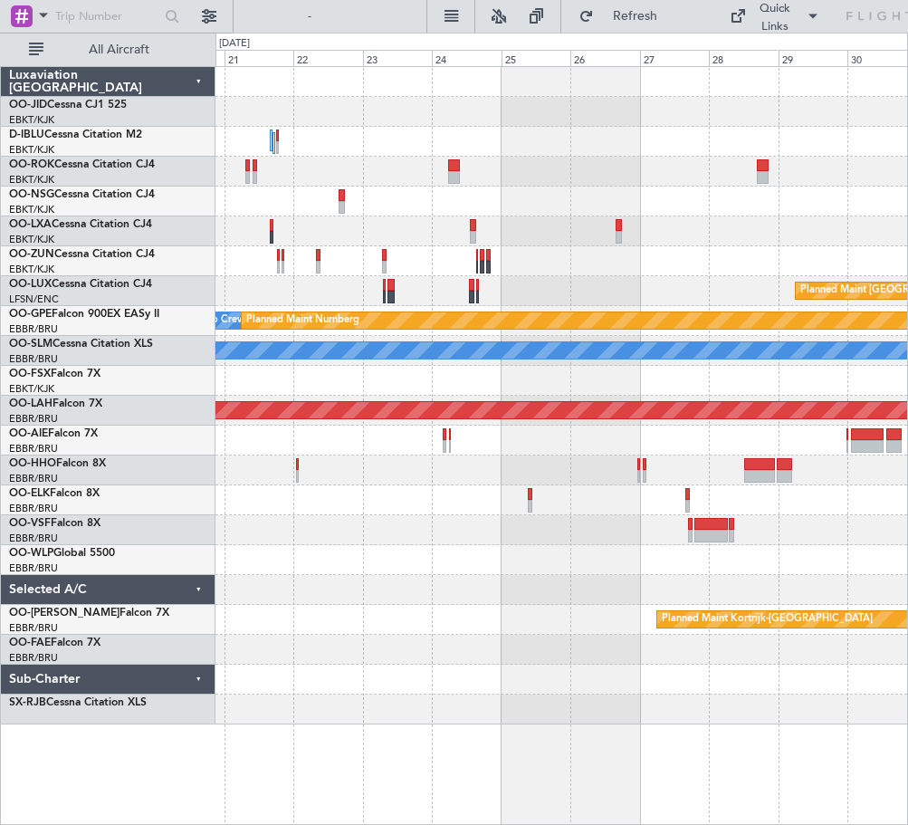
click at [467, 536] on div at bounding box center [561, 530] width 692 height 30
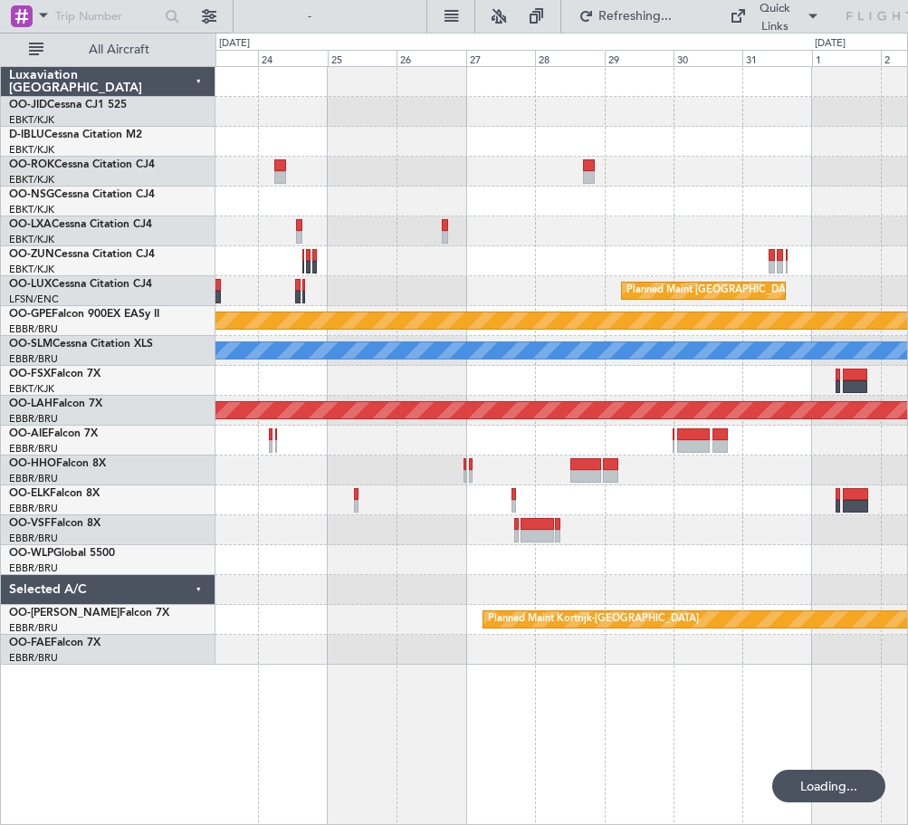
click at [482, 533] on div "Planned Maint [GEOGRAPHIC_DATA] ([GEOGRAPHIC_DATA]) No Crew [GEOGRAPHIC_DATA] (…" at bounding box center [561, 365] width 692 height 597
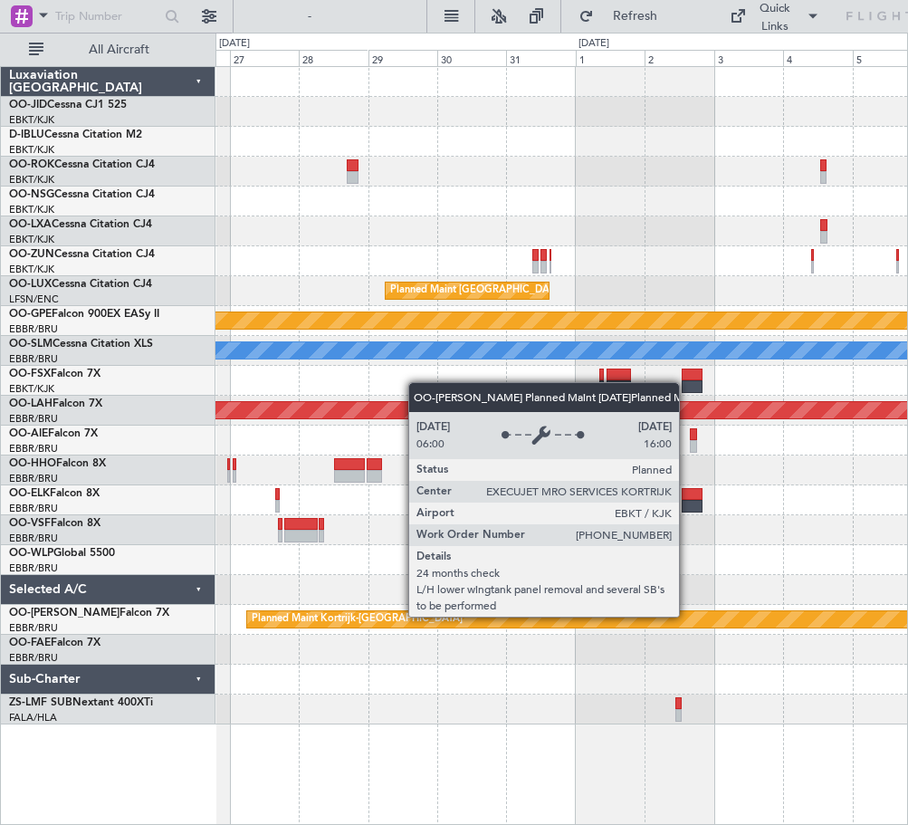
click at [496, 593] on div "Planned Maint [GEOGRAPHIC_DATA] ([GEOGRAPHIC_DATA]) Planned Maint Nurnberg No C…" at bounding box center [561, 395] width 692 height 657
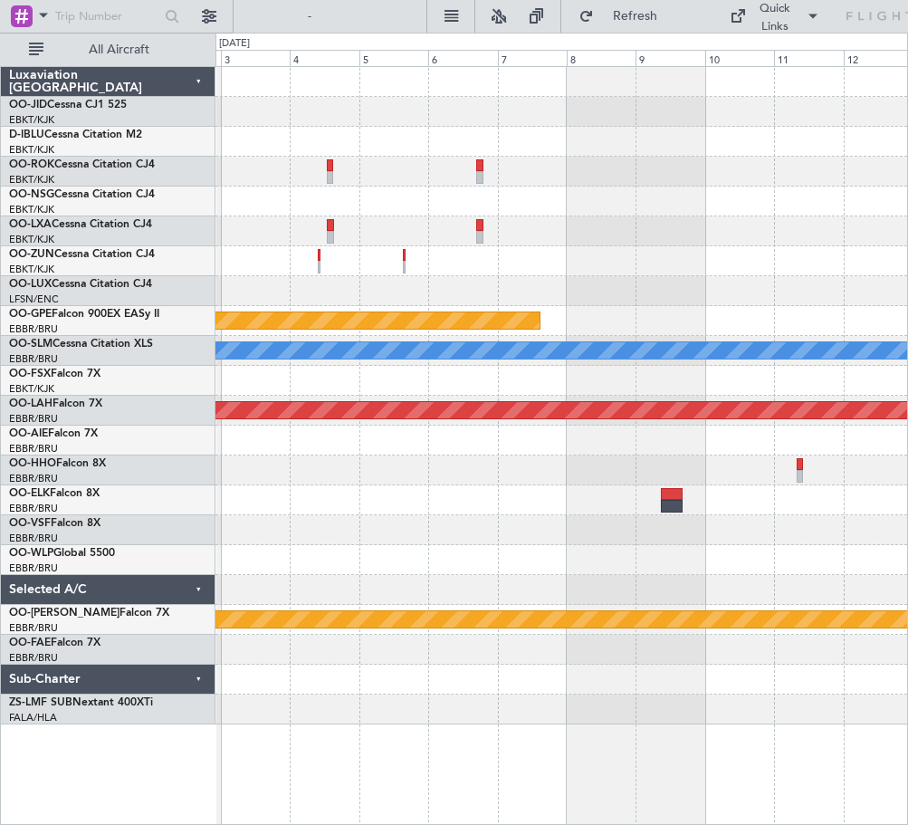
click at [375, 503] on div at bounding box center [561, 500] width 692 height 30
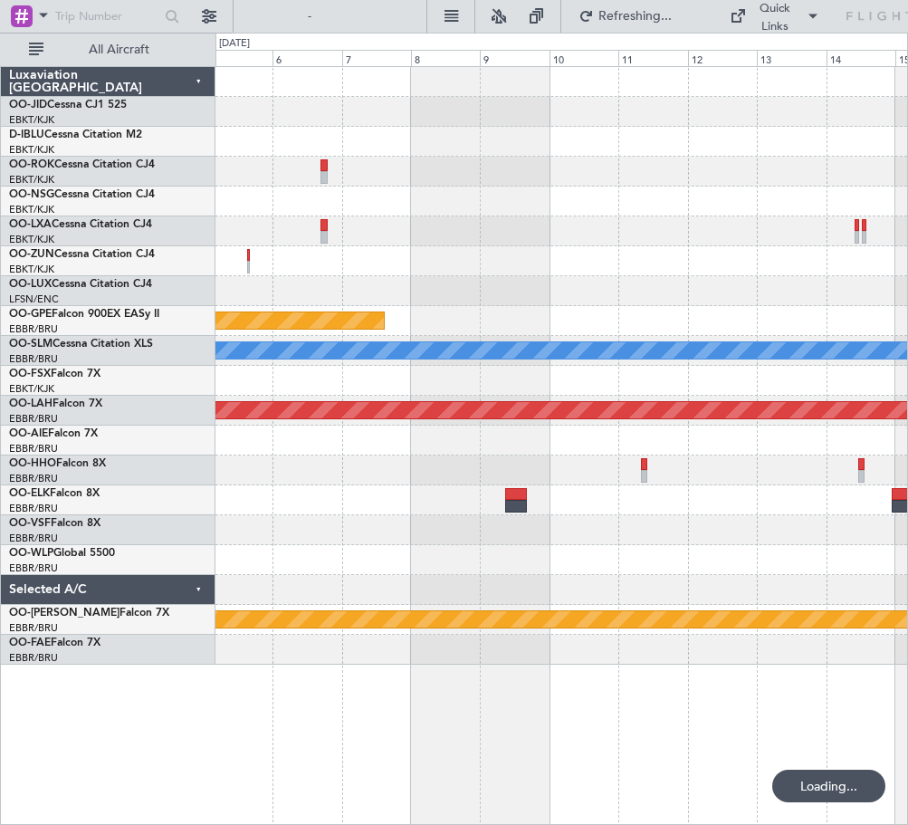
click at [482, 514] on div "Planned Maint Nurnberg A/C Unavailable [GEOGRAPHIC_DATA] Planned [GEOGRAPHIC_DA…" at bounding box center [561, 365] width 692 height 597
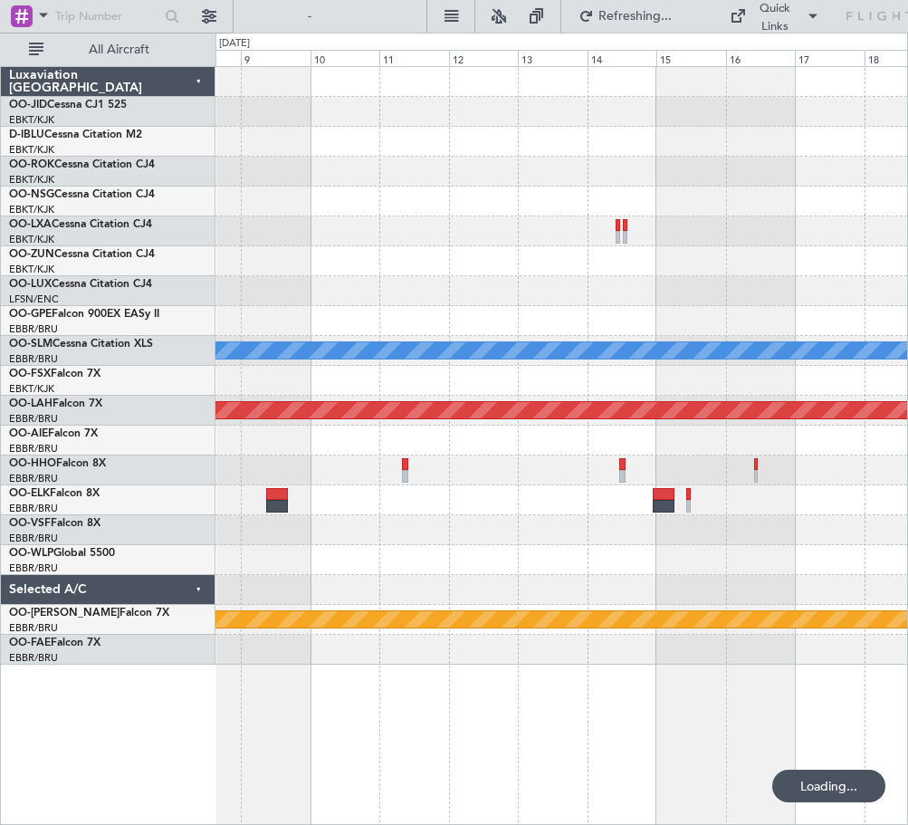
click at [525, 539] on div at bounding box center [561, 530] width 692 height 30
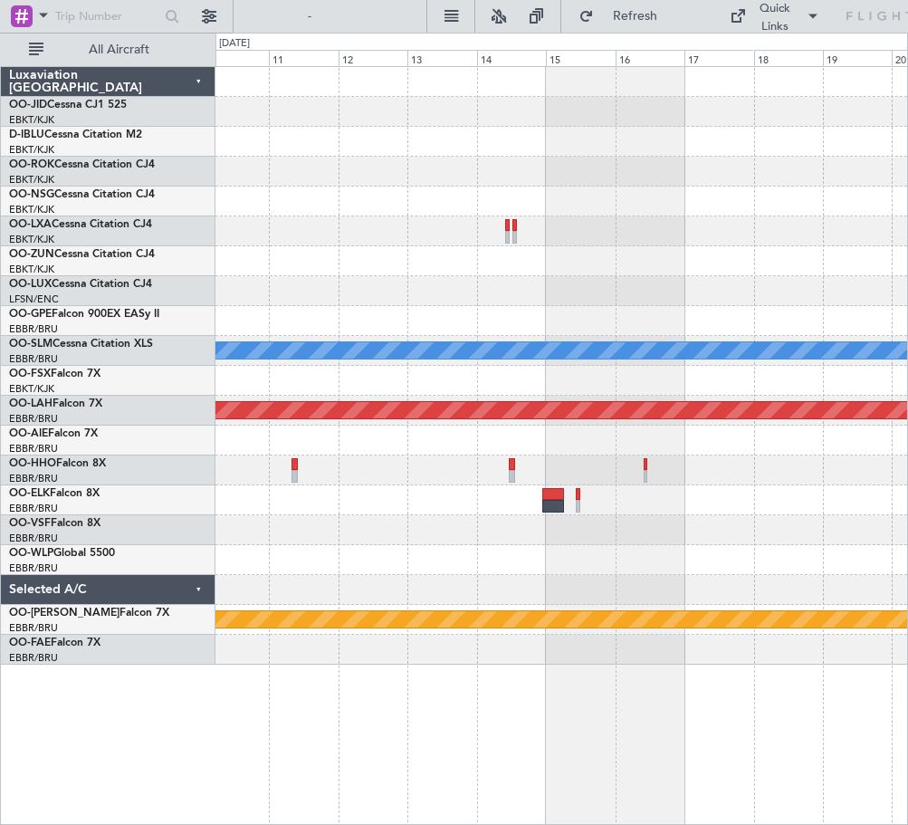
click at [347, 538] on div at bounding box center [561, 530] width 692 height 30
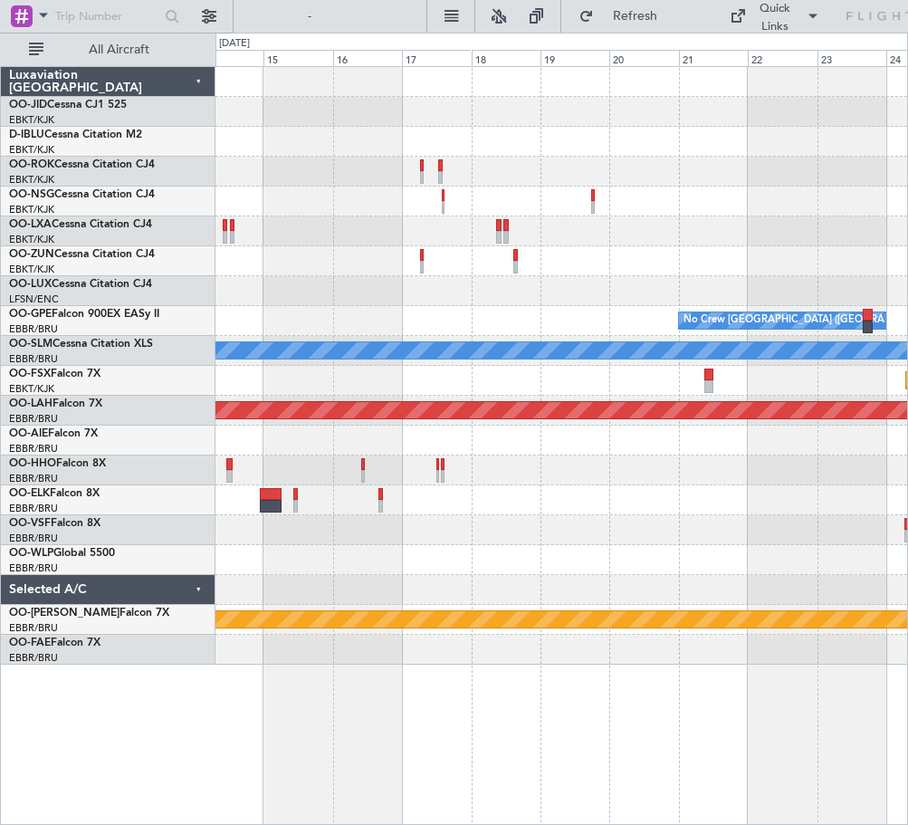
click at [388, 206] on div "Owner [GEOGRAPHIC_DATA]-[GEOGRAPHIC_DATA] No Crew [GEOGRAPHIC_DATA] (Brussels N…" at bounding box center [561, 365] width 692 height 597
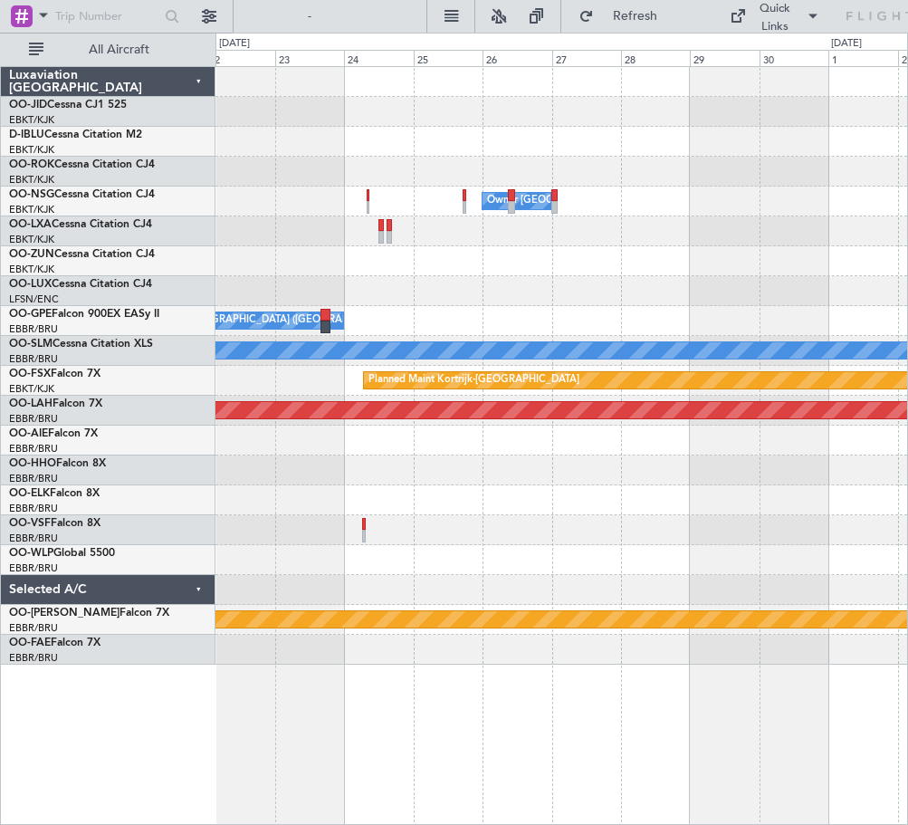
click at [425, 272] on div "Owner [GEOGRAPHIC_DATA]-[GEOGRAPHIC_DATA] No Crew [GEOGRAPHIC_DATA] (Brussels N…" at bounding box center [561, 365] width 692 height 597
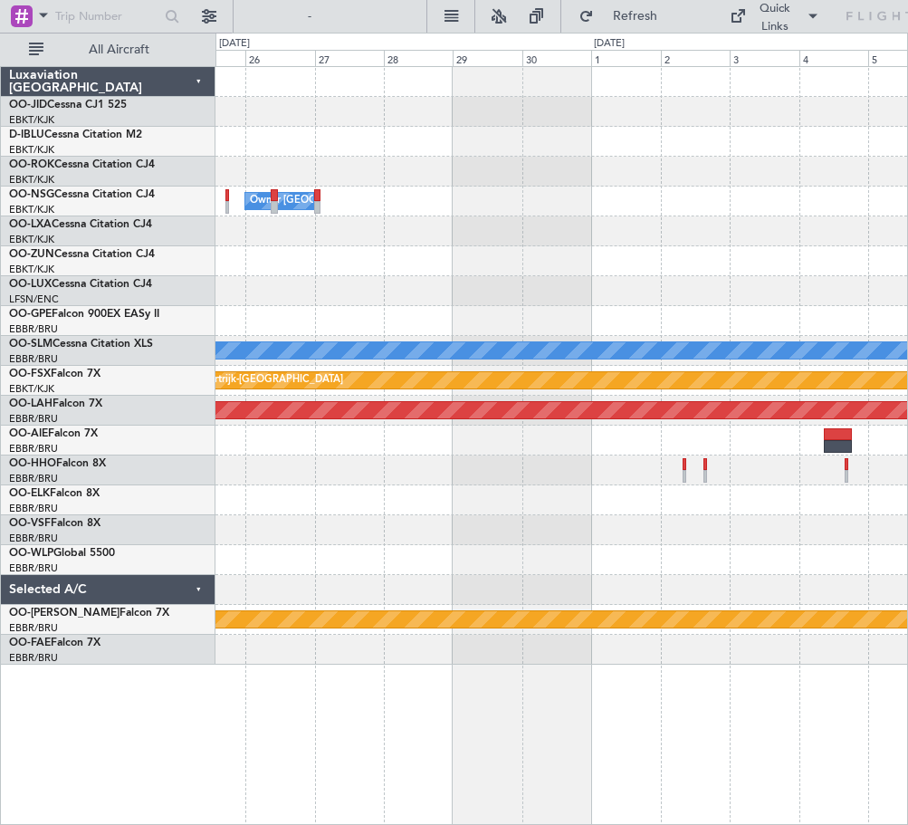
click at [270, 219] on div at bounding box center [561, 231] width 692 height 30
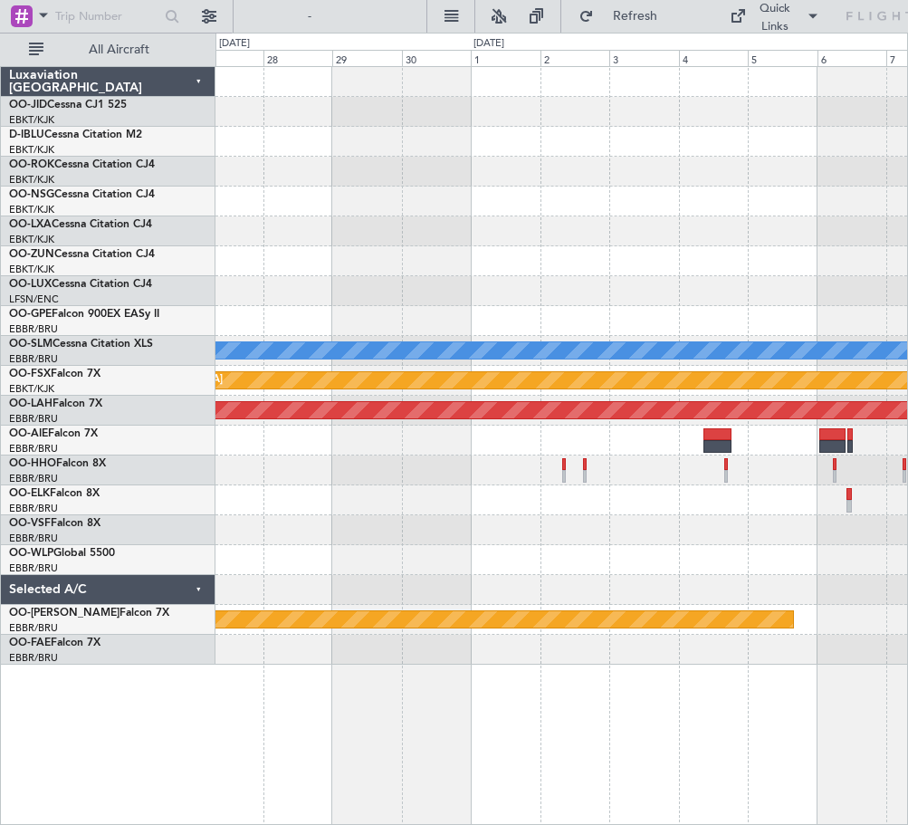
click at [413, 249] on div at bounding box center [561, 261] width 692 height 30
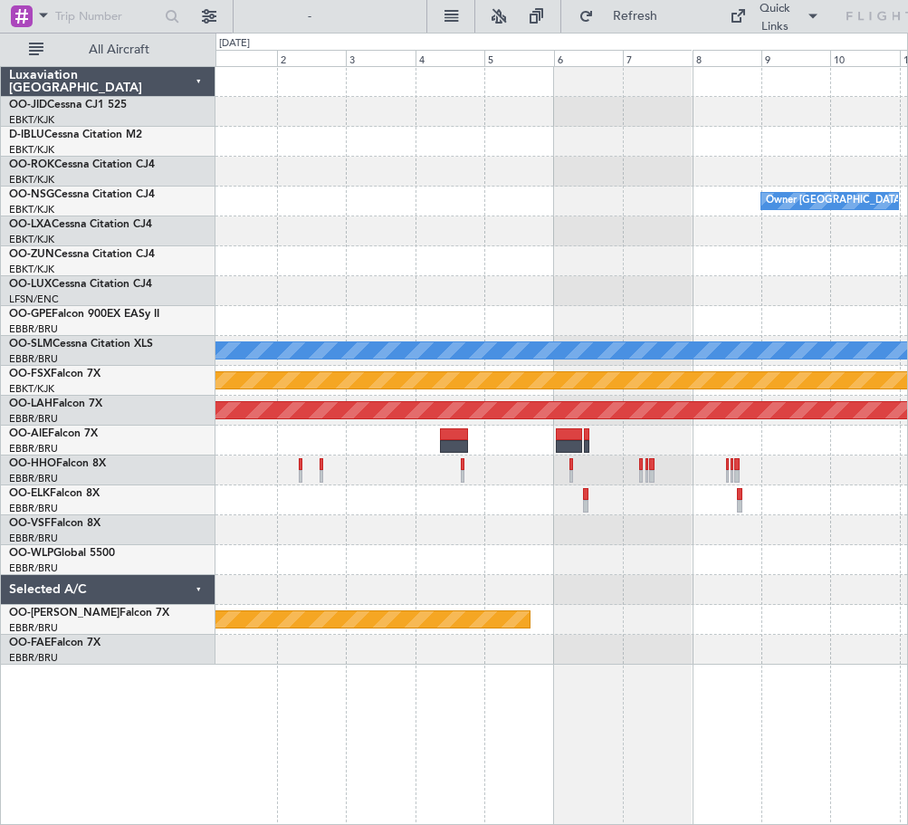
click at [350, 283] on div at bounding box center [561, 291] width 692 height 30
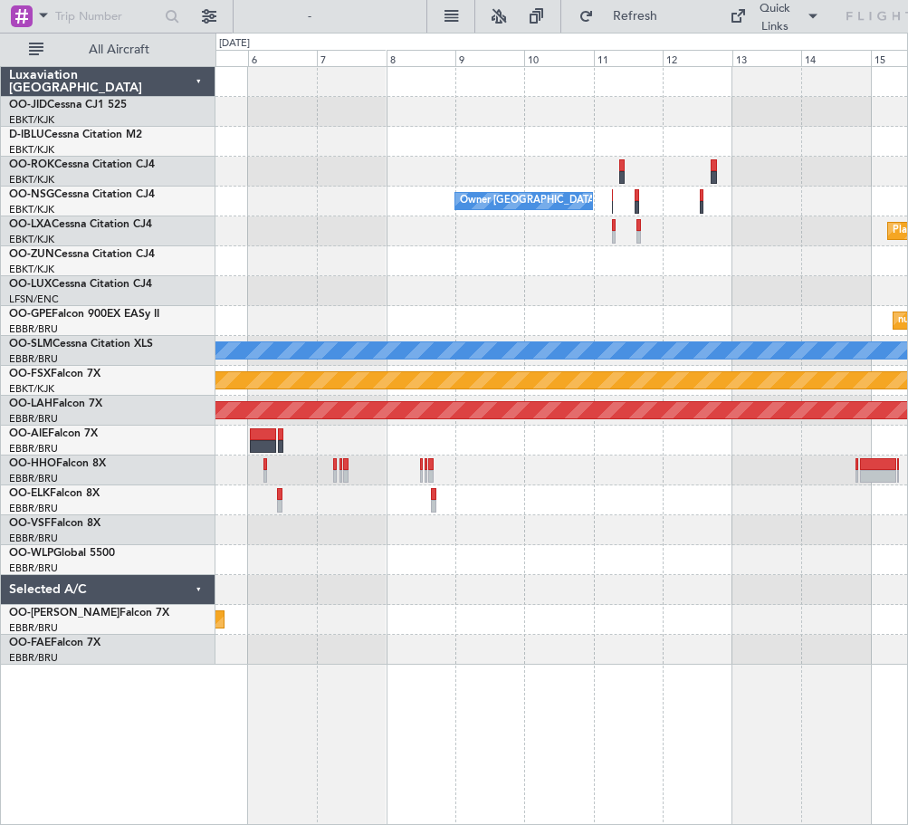
click at [243, 447] on div "Owner [GEOGRAPHIC_DATA]-[GEOGRAPHIC_DATA] Planned Maint [GEOGRAPHIC_DATA]-[GEOG…" at bounding box center [561, 365] width 692 height 597
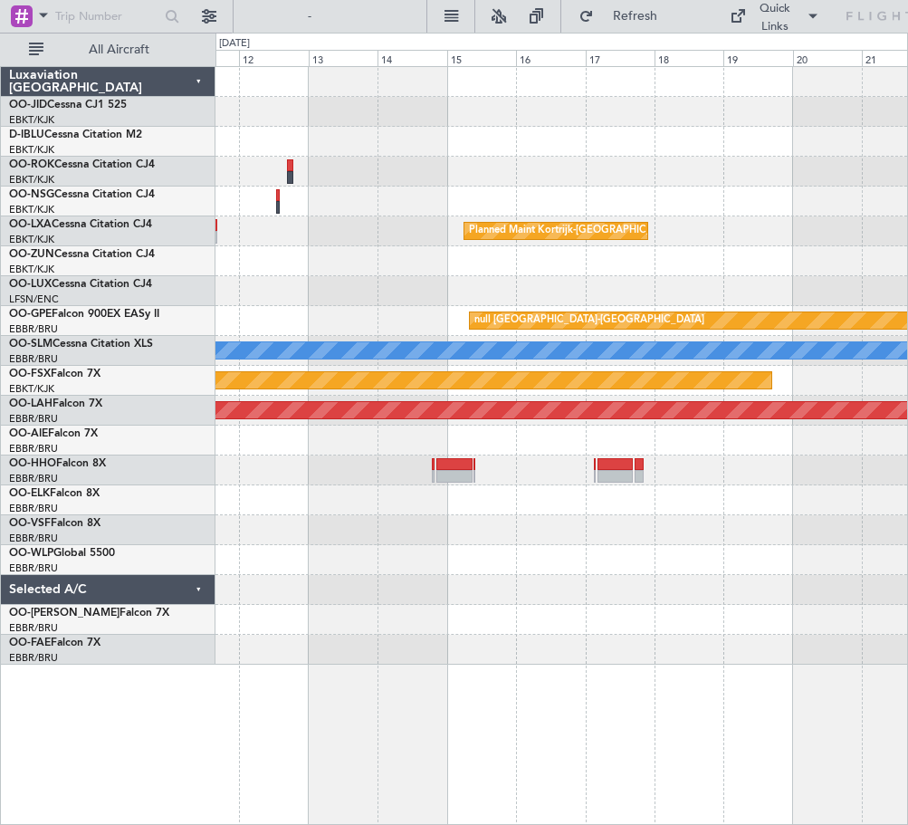
click at [392, 540] on div "Owner [GEOGRAPHIC_DATA]-[GEOGRAPHIC_DATA] Planned Maint [GEOGRAPHIC_DATA]-[GEOG…" at bounding box center [561, 365] width 692 height 597
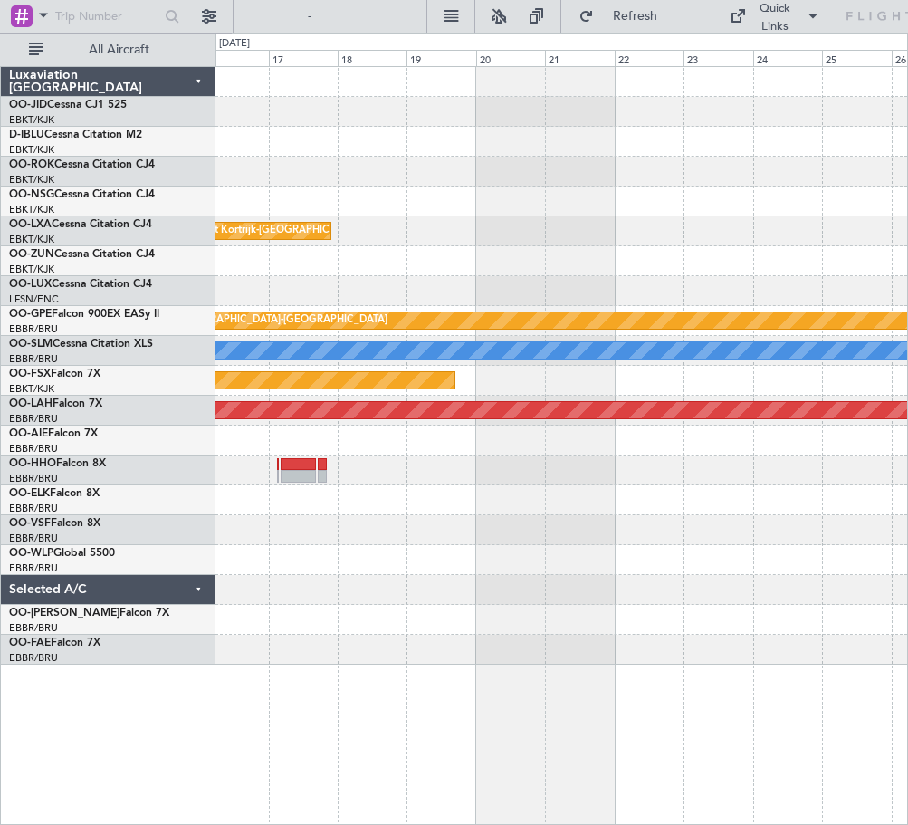
click at [435, 508] on div "Planned Maint Kortrijk-[GEOGRAPHIC_DATA] null [GEOGRAPHIC_DATA]-[GEOGRAPHIC_DAT…" at bounding box center [561, 365] width 692 height 597
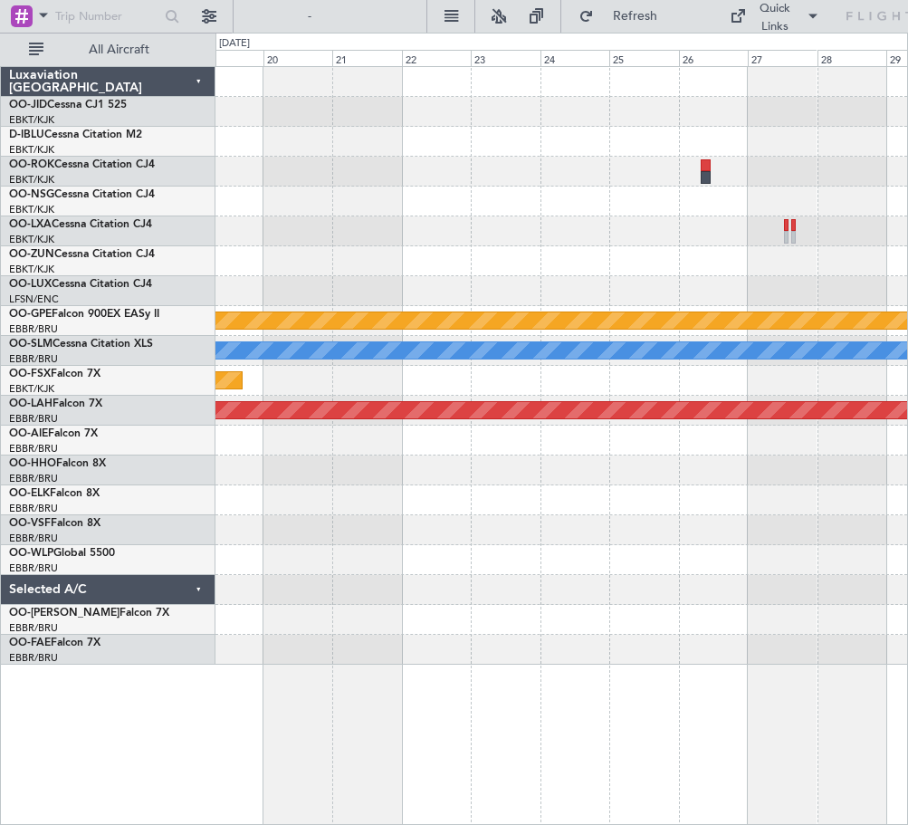
click at [315, 501] on div "Planned Maint Kortrijk-[GEOGRAPHIC_DATA] null [GEOGRAPHIC_DATA]-[GEOGRAPHIC_DAT…" at bounding box center [561, 365] width 692 height 597
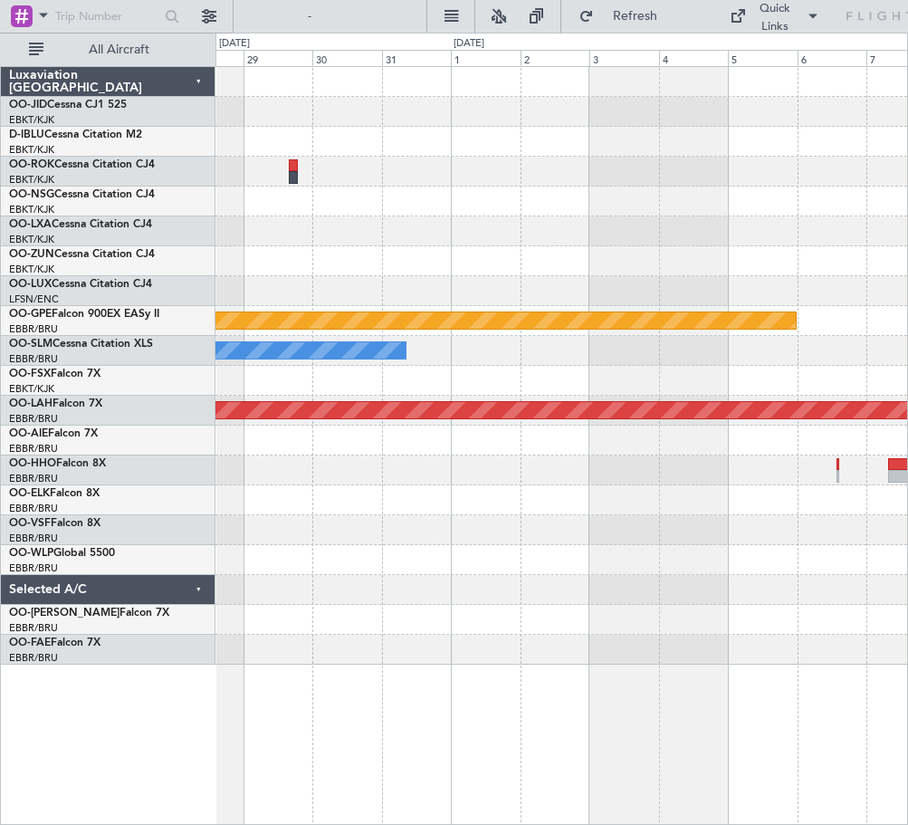
click at [325, 210] on div "null [GEOGRAPHIC_DATA]-[GEOGRAPHIC_DATA] A/C Unavailable [GEOGRAPHIC_DATA] Plan…" at bounding box center [561, 365] width 692 height 597
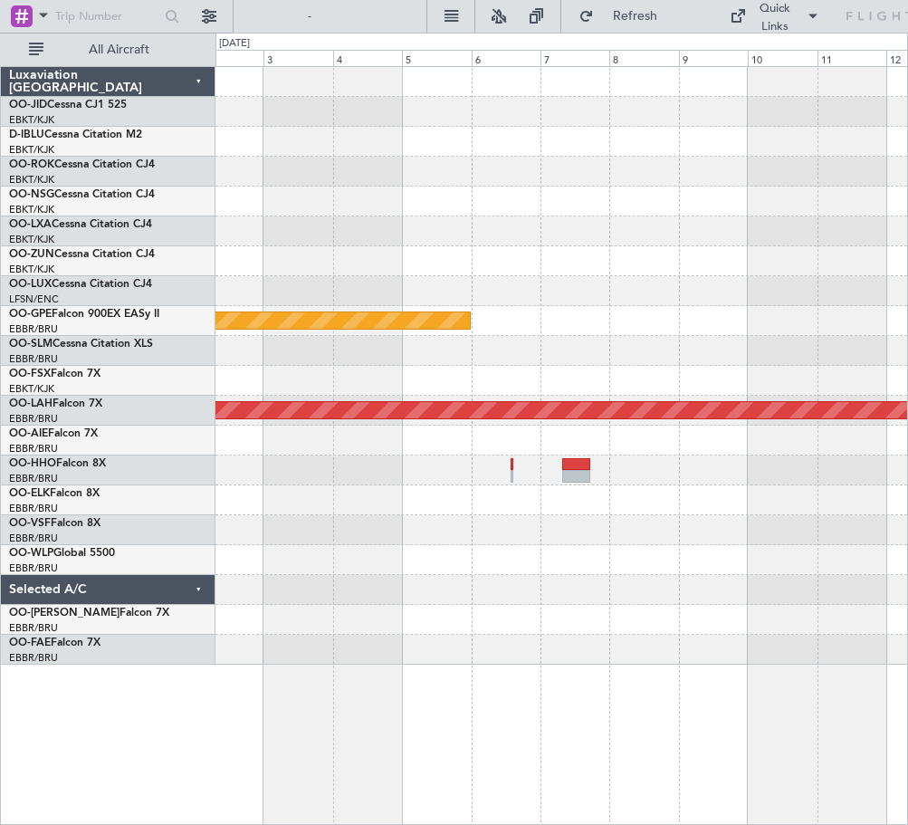
click at [324, 186] on div "null [GEOGRAPHIC_DATA]-[GEOGRAPHIC_DATA] A/C Unavailable [GEOGRAPHIC_DATA] Plan…" at bounding box center [561, 365] width 692 height 597
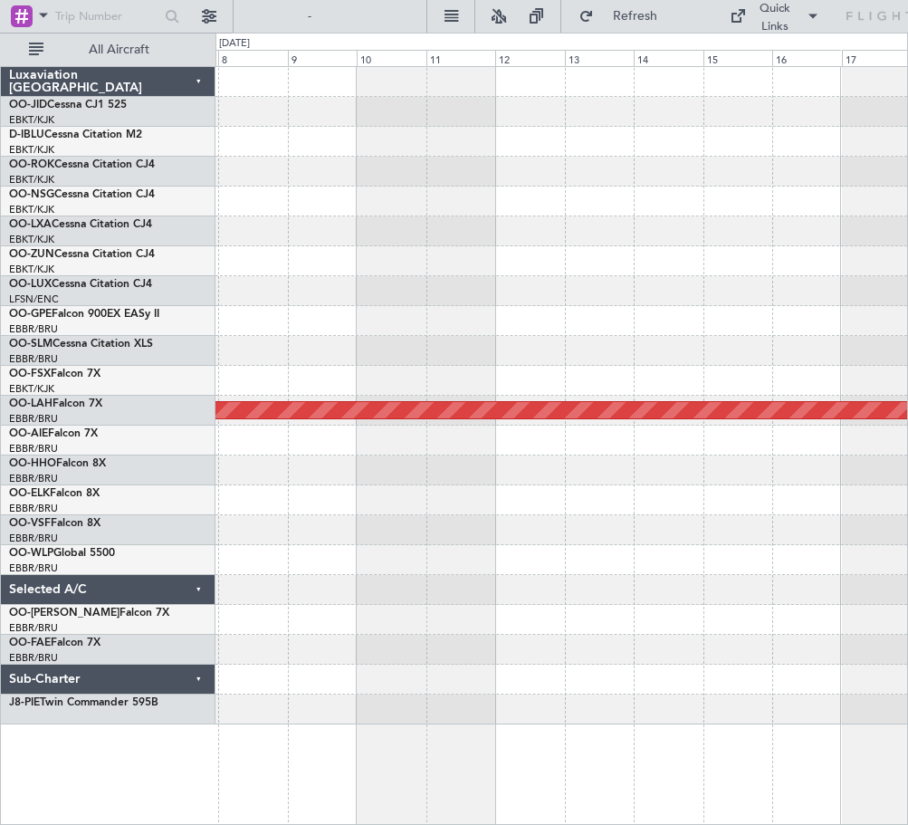
click at [365, 274] on div at bounding box center [561, 261] width 692 height 30
click at [425, 301] on div at bounding box center [561, 291] width 692 height 30
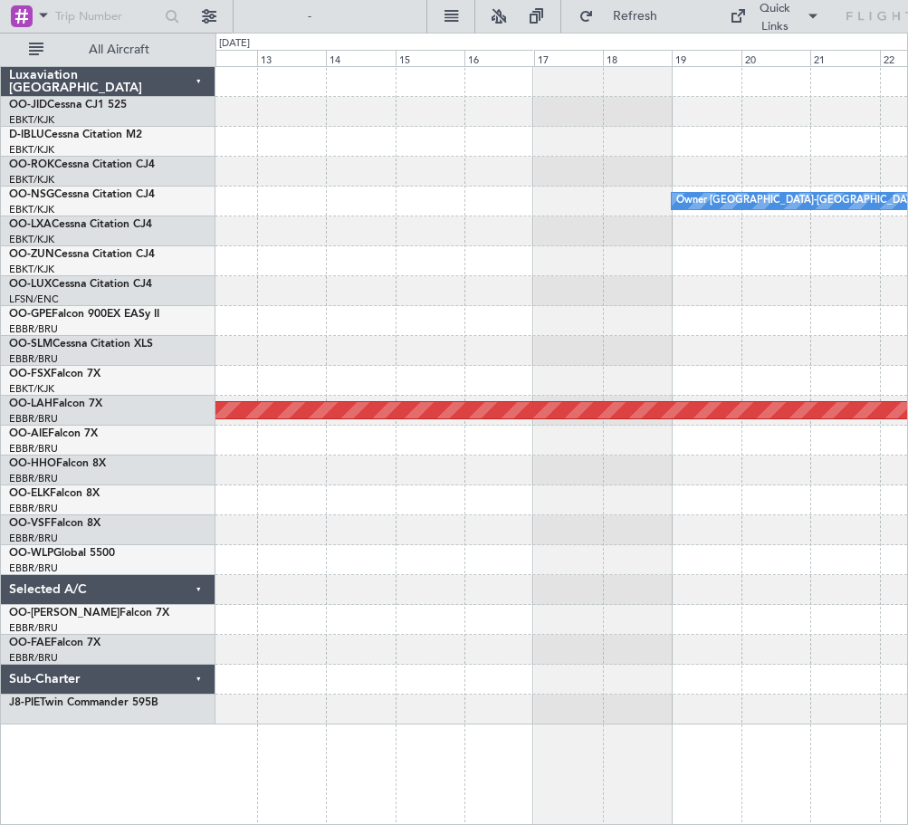
click at [289, 300] on div "Owner [GEOGRAPHIC_DATA]-[GEOGRAPHIC_DATA] Planned [GEOGRAPHIC_DATA][PERSON_NAME…" at bounding box center [561, 395] width 692 height 657
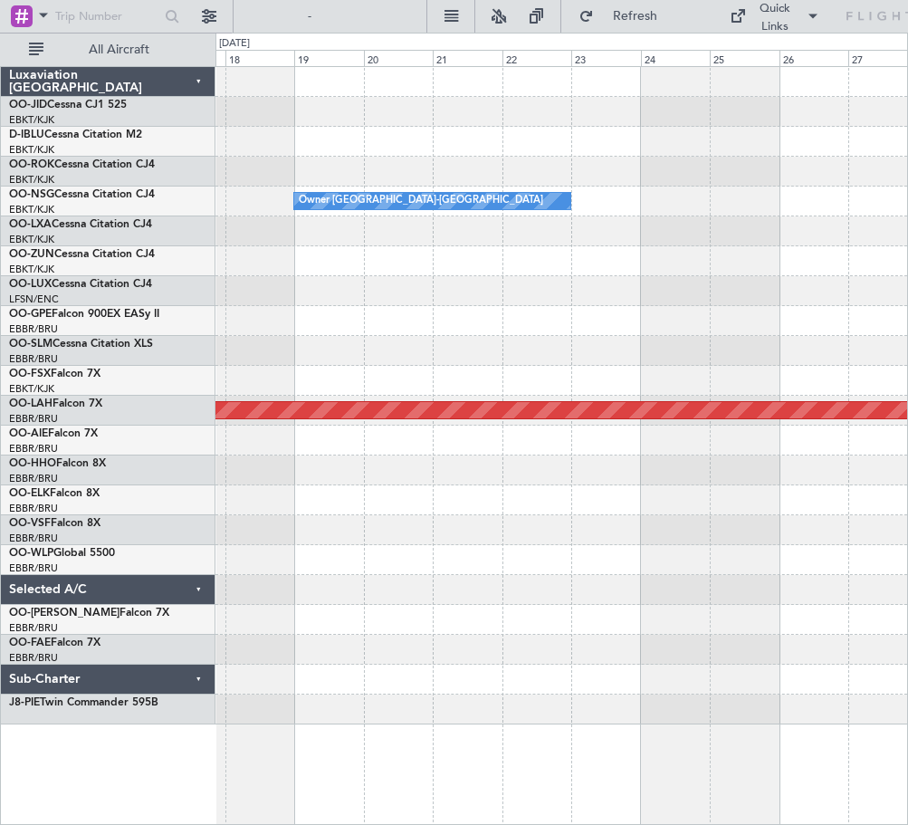
click at [398, 310] on div at bounding box center [561, 321] width 692 height 30
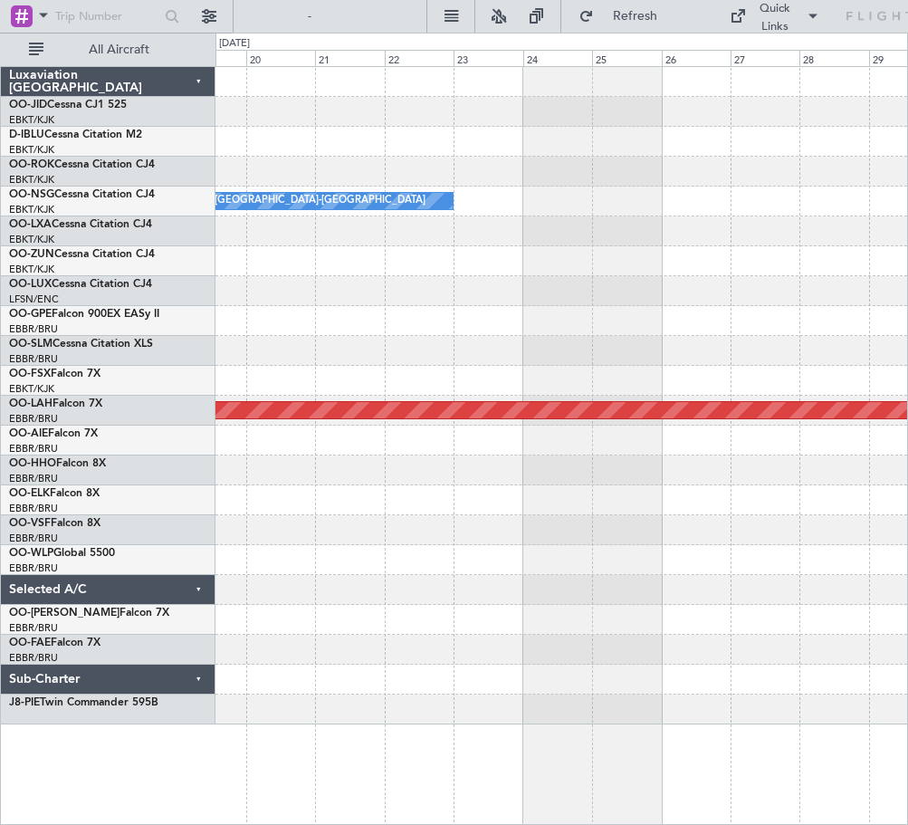
click at [731, 348] on div "Owner [GEOGRAPHIC_DATA]-[GEOGRAPHIC_DATA] Planned [GEOGRAPHIC_DATA][PERSON_NAME…" at bounding box center [561, 395] width 692 height 657
